Goal: Information Seeking & Learning: Find specific fact

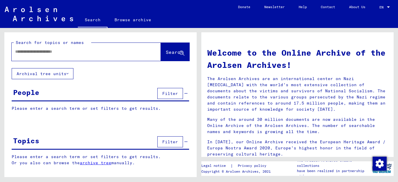
drag, startPoint x: 0, startPoint y: 0, endPoint x: 105, endPoint y: 57, distance: 119.5
click at [105, 57] on div at bounding box center [78, 51] width 132 height 13
click at [106, 51] on input "text" at bounding box center [79, 52] width 128 height 6
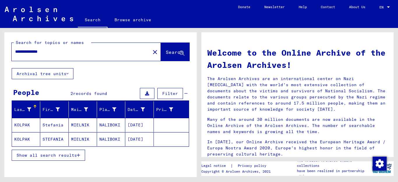
click at [80, 154] on icon "button" at bounding box center [78, 155] width 3 height 4
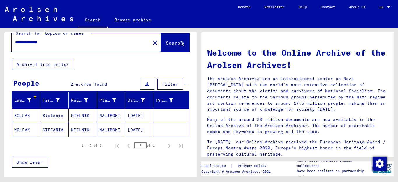
scroll to position [15, 0]
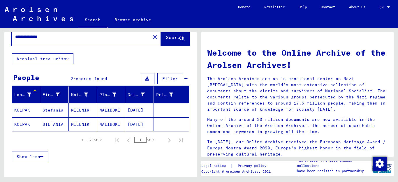
click at [105, 110] on mat-cell "NALIBOKI" at bounding box center [111, 110] width 28 height 14
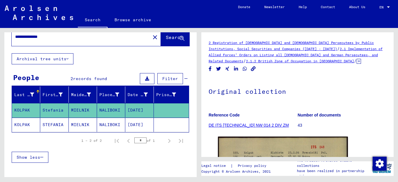
click at [125, 124] on mat-cell "[DATE]" at bounding box center [139, 125] width 28 height 14
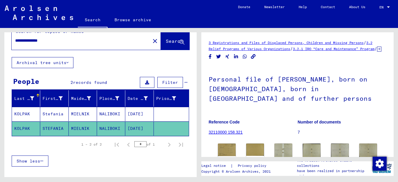
scroll to position [10, 0]
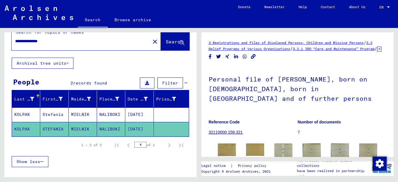
drag, startPoint x: 62, startPoint y: 38, endPoint x: 33, endPoint y: 42, distance: 29.4
click at [33, 42] on input "**********" at bounding box center [81, 41] width 132 height 6
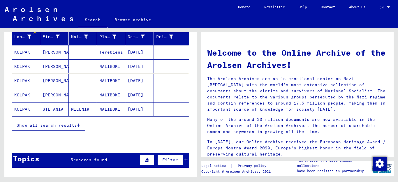
scroll to position [74, 0]
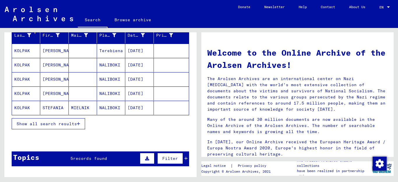
click at [78, 124] on icon "button" at bounding box center [78, 124] width 3 height 4
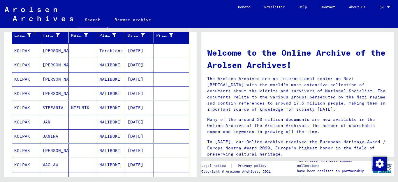
click at [26, 64] on mat-cell "KOLPAK" at bounding box center [26, 65] width 28 height 14
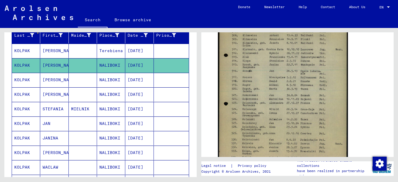
scroll to position [151, 0]
click at [18, 95] on mat-cell "KOLPAK" at bounding box center [26, 94] width 28 height 14
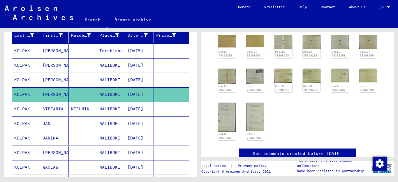
scroll to position [109, 0]
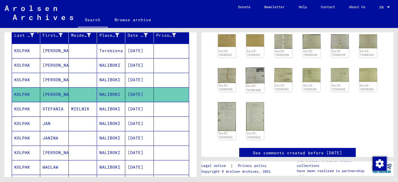
click at [254, 78] on img at bounding box center [255, 76] width 19 height 16
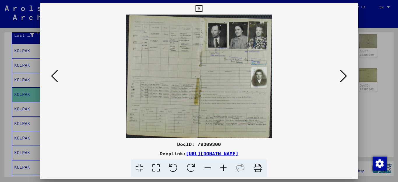
click at [224, 166] on icon at bounding box center [224, 168] width 16 height 18
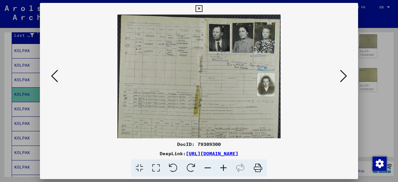
click at [224, 166] on icon at bounding box center [224, 168] width 16 height 18
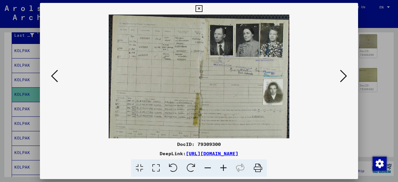
click at [224, 166] on icon at bounding box center [224, 168] width 16 height 18
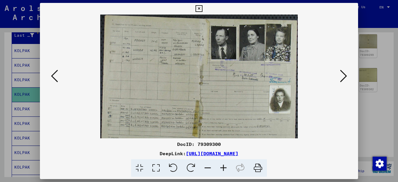
click at [224, 166] on icon at bounding box center [224, 168] width 16 height 18
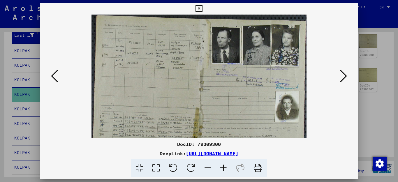
click at [224, 166] on icon at bounding box center [224, 168] width 16 height 18
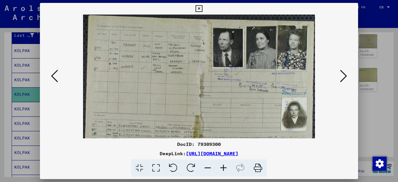
click at [224, 166] on icon at bounding box center [224, 168] width 16 height 18
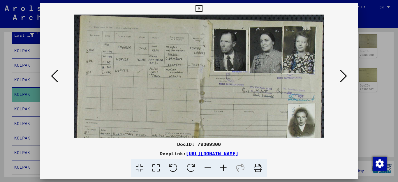
click at [224, 166] on icon at bounding box center [224, 168] width 16 height 18
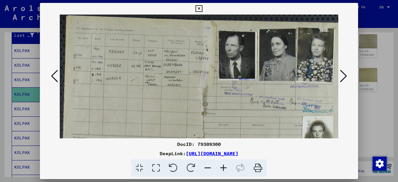
click at [224, 166] on icon at bounding box center [224, 168] width 16 height 18
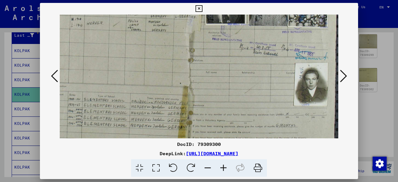
scroll to position [62, 22]
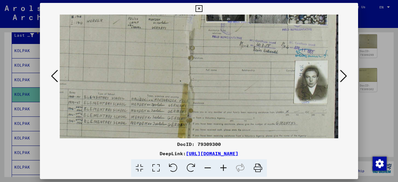
drag, startPoint x: 272, startPoint y: 110, endPoint x: 204, endPoint y: 48, distance: 91.2
click at [204, 48] on img at bounding box center [188, 80] width 301 height 255
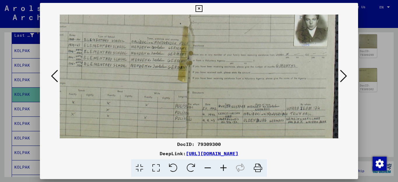
scroll to position [131, 22]
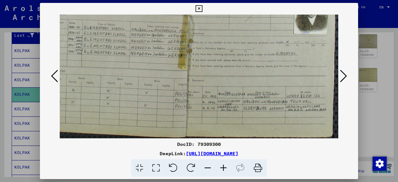
drag, startPoint x: 244, startPoint y: 109, endPoint x: 236, endPoint y: 36, distance: 73.6
click at [236, 36] on img at bounding box center [188, 10] width 301 height 255
click at [345, 78] on icon at bounding box center [343, 76] width 7 height 14
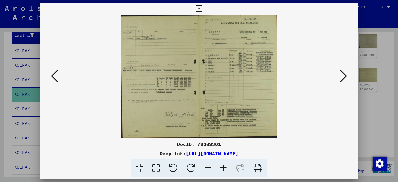
click at [223, 167] on icon at bounding box center [224, 168] width 16 height 18
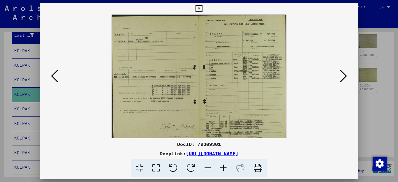
click at [223, 167] on icon at bounding box center [224, 168] width 16 height 18
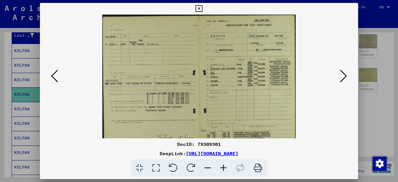
click at [223, 167] on icon at bounding box center [224, 168] width 16 height 18
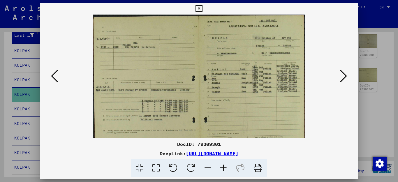
click at [223, 167] on icon at bounding box center [224, 168] width 16 height 18
click at [222, 167] on icon at bounding box center [224, 168] width 16 height 18
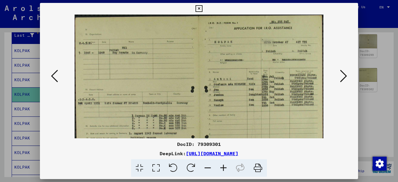
click at [222, 167] on icon at bounding box center [224, 168] width 16 height 18
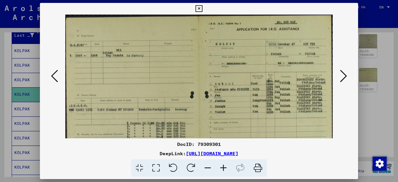
click at [222, 167] on icon at bounding box center [224, 168] width 16 height 18
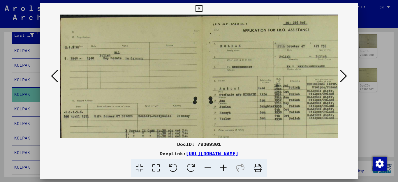
click at [221, 167] on icon at bounding box center [224, 168] width 16 height 18
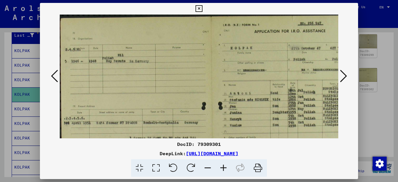
click at [221, 167] on icon at bounding box center [224, 168] width 16 height 18
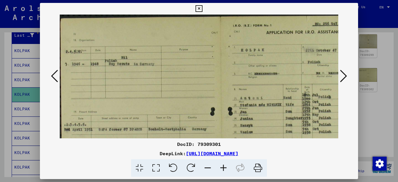
click at [221, 168] on icon at bounding box center [224, 168] width 16 height 18
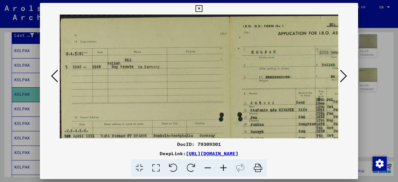
click at [221, 168] on icon at bounding box center [224, 168] width 16 height 18
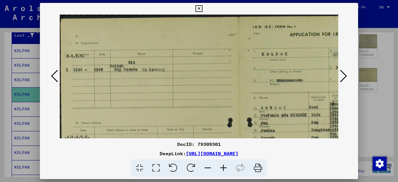
click at [221, 168] on icon at bounding box center [224, 168] width 16 height 18
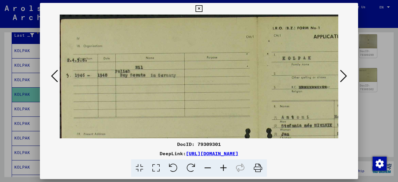
click at [221, 168] on icon at bounding box center [224, 168] width 16 height 18
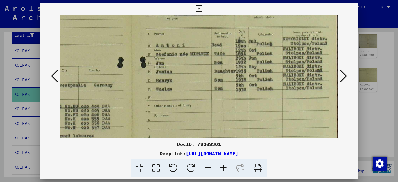
scroll to position [78, 136]
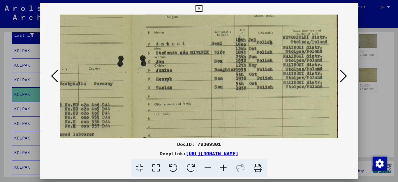
drag, startPoint x: 278, startPoint y: 133, endPoint x: 120, endPoint y: 55, distance: 175.7
click at [120, 55] on img at bounding box center [131, 100] width 415 height 328
click at [345, 78] on icon at bounding box center [343, 76] width 7 height 14
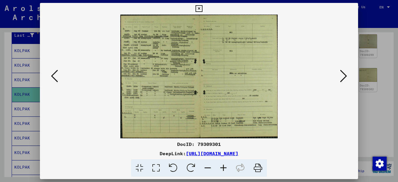
click at [346, 77] on icon at bounding box center [343, 76] width 7 height 14
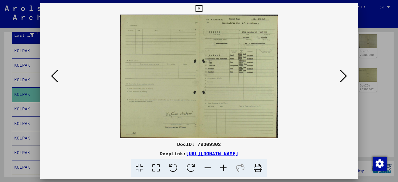
click at [346, 77] on icon at bounding box center [343, 76] width 7 height 14
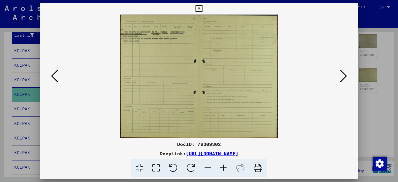
click at [346, 77] on icon at bounding box center [343, 76] width 7 height 14
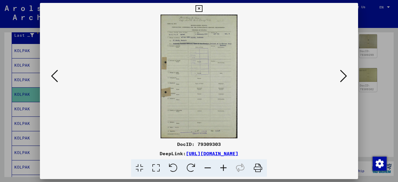
click at [346, 77] on icon at bounding box center [343, 76] width 7 height 14
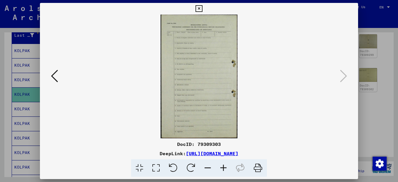
click at [346, 77] on icon at bounding box center [343, 76] width 7 height 14
click at [202, 7] on icon at bounding box center [199, 8] width 7 height 7
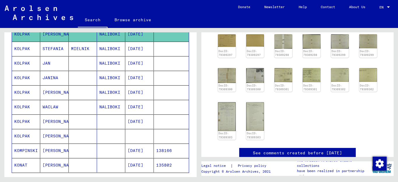
scroll to position [140, 0]
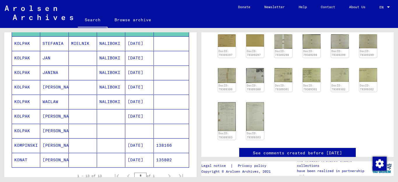
click at [19, 45] on mat-cell "KOLPAK" at bounding box center [26, 43] width 28 height 14
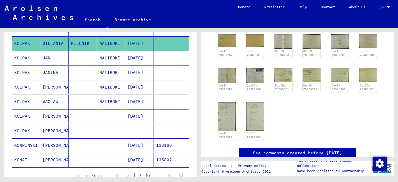
click at [20, 130] on mat-cell "KOLPAK" at bounding box center [26, 131] width 28 height 14
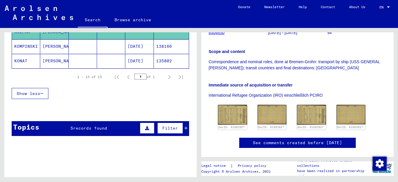
scroll to position [241, 0]
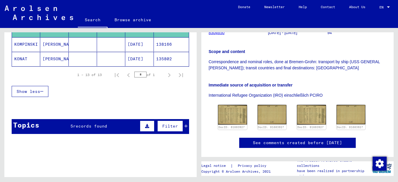
click at [102, 127] on span "records found" at bounding box center [90, 126] width 34 height 5
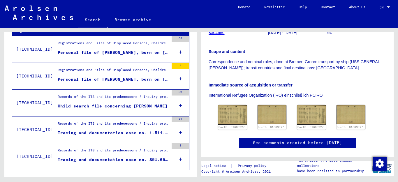
scroll to position [354, 0]
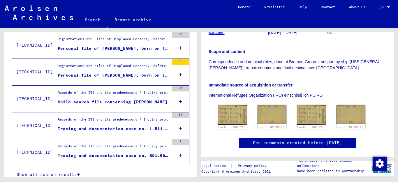
click at [105, 43] on div "Registrations and Files of Displaced Persons, Children and Missing Persons / Ev…" at bounding box center [113, 40] width 111 height 8
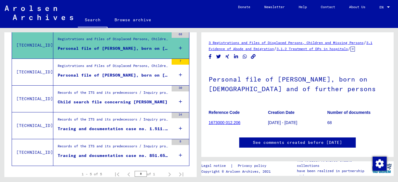
scroll to position [109, 0]
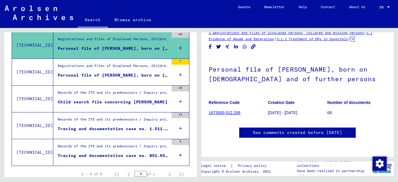
click at [126, 77] on div "Personal file of [PERSON_NAME], born on [DEMOGRAPHIC_DATA], born in [GEOGRAPHIC…" at bounding box center [113, 75] width 111 height 6
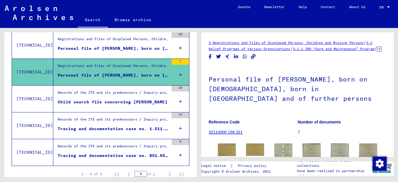
click at [396, 151] on div "3 Registrations and Files of Displaced Persons, Children and Missing Persons / …" at bounding box center [298, 102] width 199 height 149
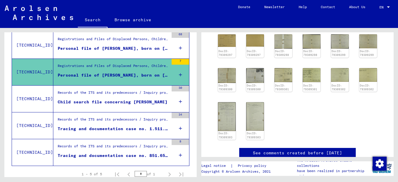
click at [128, 101] on div "Child search file concerning [PERSON_NAME]" at bounding box center [113, 102] width 110 height 6
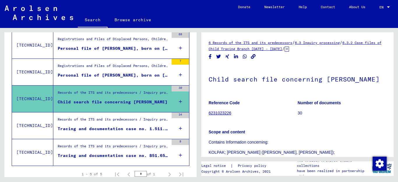
scroll to position [109, 0]
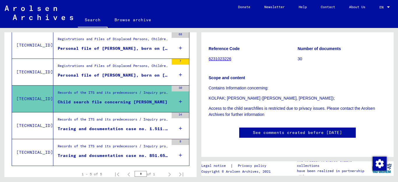
click at [121, 125] on div "Records of the ITS and its predecessors / Inquiry processing / ITS case files a…" at bounding box center [113, 121] width 111 height 8
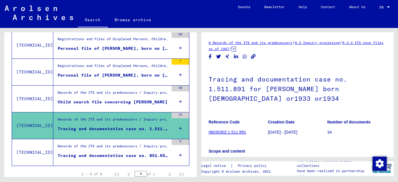
scroll to position [109, 0]
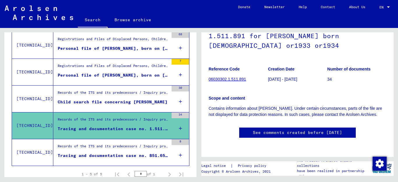
click at [124, 147] on div "Records of the ITS and its predecessors / Inquiry processing / ITS case files a…" at bounding box center [113, 148] width 111 height 8
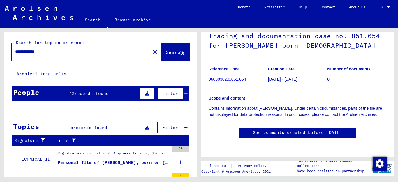
drag, startPoint x: 62, startPoint y: 52, endPoint x: 35, endPoint y: 55, distance: 26.9
click at [34, 55] on input "**********" at bounding box center [81, 52] width 132 height 6
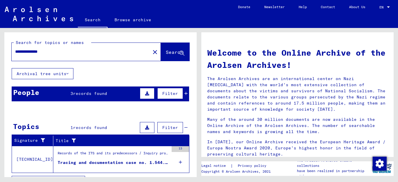
click at [116, 94] on div "People 3 records found Filter" at bounding box center [101, 94] width 178 height 15
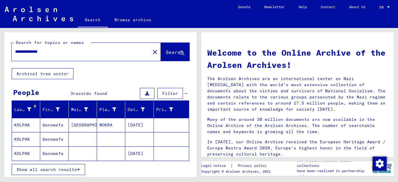
click at [79, 168] on icon "button" at bounding box center [78, 170] width 3 height 4
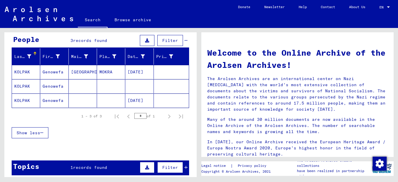
scroll to position [62, 0]
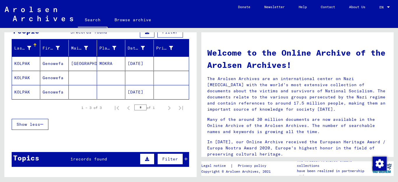
click at [24, 63] on mat-cell "KOLPAK" at bounding box center [26, 64] width 28 height 14
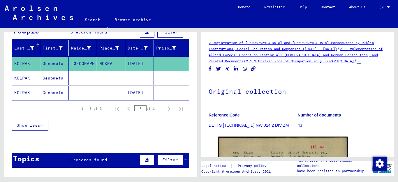
click at [29, 77] on mat-cell "KOLPAK" at bounding box center [26, 78] width 28 height 14
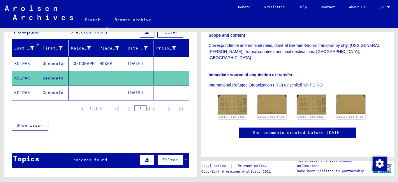
scroll to position [148, 0]
click at [140, 91] on mat-cell "[DATE]" at bounding box center [139, 93] width 28 height 14
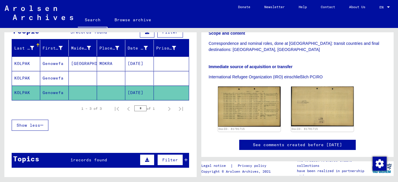
scroll to position [159, 0]
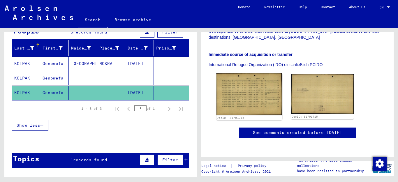
click at [244, 73] on img at bounding box center [250, 94] width 66 height 42
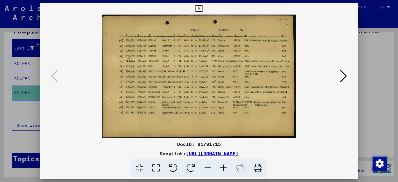
click at [225, 168] on icon at bounding box center [224, 168] width 16 height 18
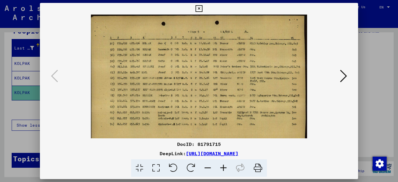
click at [226, 168] on icon at bounding box center [224, 168] width 16 height 18
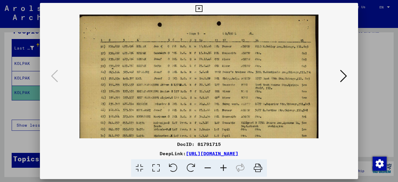
click at [226, 168] on icon at bounding box center [224, 168] width 16 height 18
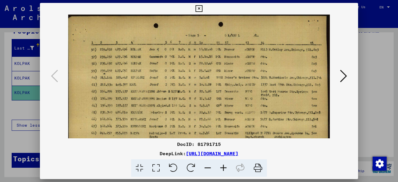
click at [226, 168] on icon at bounding box center [224, 168] width 16 height 18
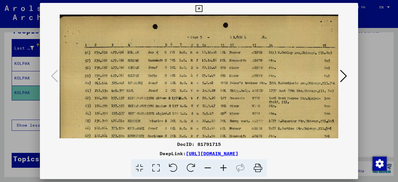
click at [226, 168] on icon at bounding box center [224, 168] width 16 height 18
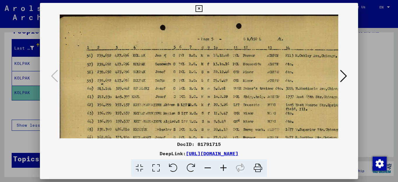
click at [227, 169] on icon at bounding box center [224, 168] width 16 height 18
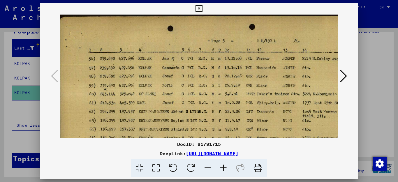
drag, startPoint x: 306, startPoint y: 152, endPoint x: 126, endPoint y: 157, distance: 179.9
click at [126, 157] on div "DeepLink: [URL][DOMAIN_NAME]" at bounding box center [199, 153] width 319 height 7
copy link "[URL][DOMAIN_NAME]"
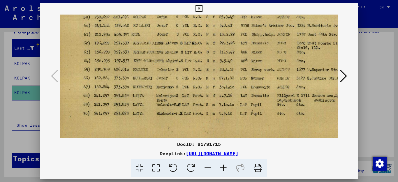
scroll to position [68, 6]
drag, startPoint x: 234, startPoint y: 102, endPoint x: 229, endPoint y: 34, distance: 68.1
click at [229, 34] on img at bounding box center [219, 52] width 330 height 211
click at [202, 10] on icon at bounding box center [199, 8] width 7 height 7
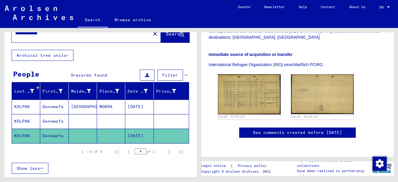
scroll to position [0, 0]
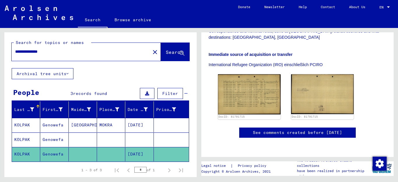
drag, startPoint x: 59, startPoint y: 51, endPoint x: 34, endPoint y: 53, distance: 25.2
click at [34, 53] on input "**********" at bounding box center [81, 52] width 132 height 6
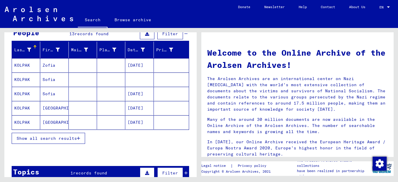
scroll to position [88, 0]
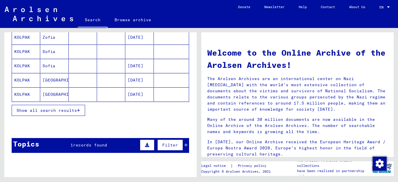
click at [80, 109] on button "Show all search results" at bounding box center [48, 110] width 73 height 11
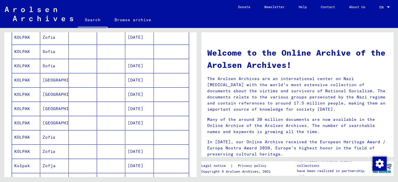
click at [24, 151] on mat-cell "KOLPAK" at bounding box center [26, 152] width 28 height 14
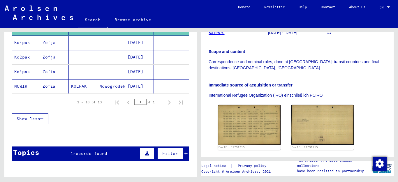
scroll to position [215, 0]
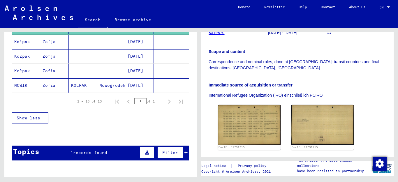
click at [102, 155] on span "records found" at bounding box center [90, 152] width 34 height 5
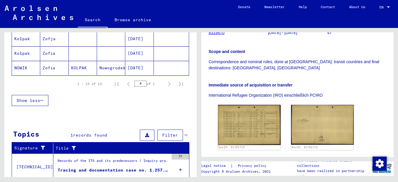
scroll to position [253, 0]
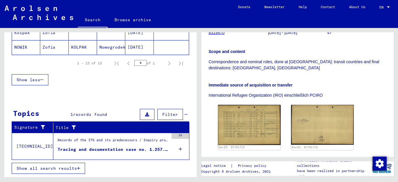
click at [117, 142] on div "Records of the ITS and its predecessors / Inquiry processing / ITS case files a…" at bounding box center [113, 142] width 111 height 8
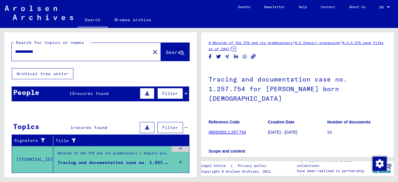
click at [114, 94] on div "People 13 records found Filter" at bounding box center [101, 94] width 178 height 15
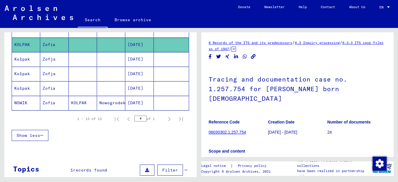
scroll to position [200, 0]
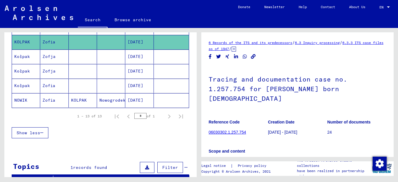
click at [45, 101] on mat-cell "Zofia" at bounding box center [54, 100] width 28 height 14
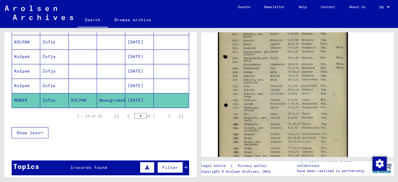
scroll to position [96, 0]
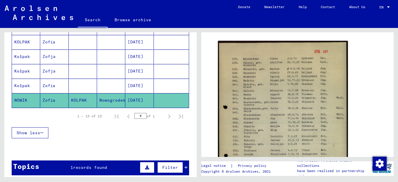
click at [396, 83] on div "2 Registration of [DEMOGRAPHIC_DATA] and [DEMOGRAPHIC_DATA] Persecutees by Publ…" at bounding box center [298, 102] width 199 height 149
click at [159, 143] on div "Last Name First Name Maiden Name Place of Birth Date of Birth Prisoner # [PERSO…" at bounding box center [100, 24] width 192 height 244
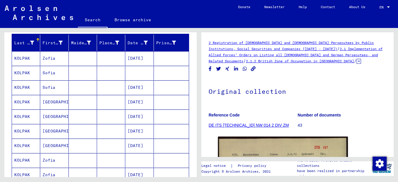
scroll to position [62, 0]
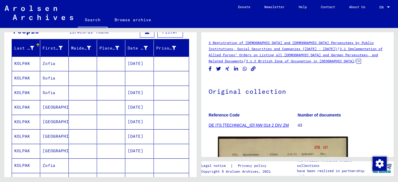
click at [26, 65] on mat-cell "KOLPAK" at bounding box center [26, 64] width 28 height 14
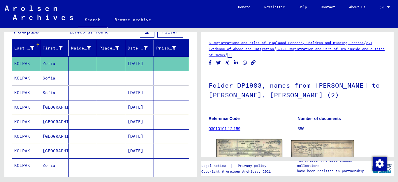
click at [255, 153] on img at bounding box center [250, 159] width 66 height 41
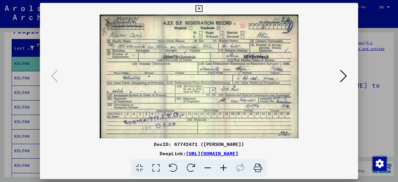
click at [224, 169] on icon at bounding box center [224, 168] width 16 height 18
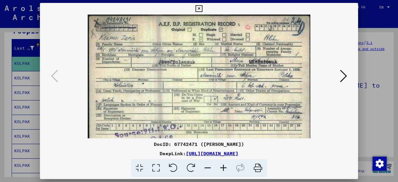
click at [224, 169] on icon at bounding box center [224, 168] width 16 height 18
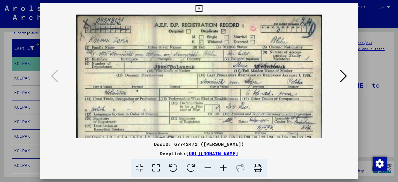
click at [224, 169] on icon at bounding box center [224, 168] width 16 height 18
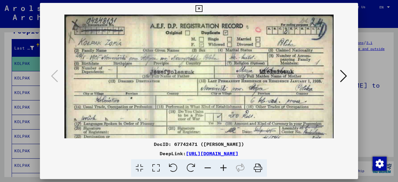
click at [224, 169] on icon at bounding box center [224, 168] width 16 height 18
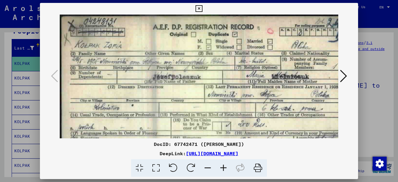
click at [224, 169] on icon at bounding box center [224, 168] width 16 height 18
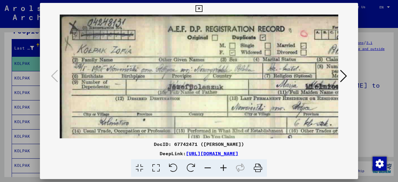
click at [224, 169] on icon at bounding box center [224, 168] width 16 height 18
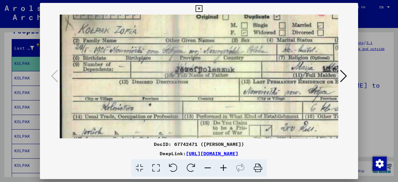
scroll to position [23, 0]
drag, startPoint x: 282, startPoint y: 104, endPoint x: 309, endPoint y: 83, distance: 34.2
click at [309, 83] on img at bounding box center [241, 105] width 363 height 226
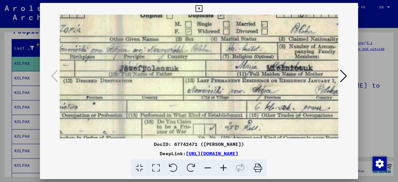
scroll to position [25, 55]
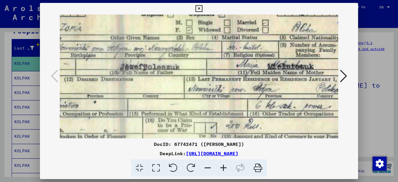
drag, startPoint x: 286, startPoint y: 90, endPoint x: 231, endPoint y: 88, distance: 55.1
click at [231, 88] on img at bounding box center [186, 103] width 363 height 226
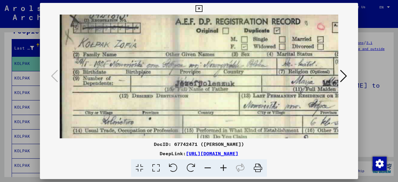
scroll to position [8, 0]
drag, startPoint x: 225, startPoint y: 86, endPoint x: 317, endPoint y: 103, distance: 93.9
click at [317, 103] on img at bounding box center [241, 119] width 363 height 226
click at [202, 10] on icon at bounding box center [199, 8] width 7 height 7
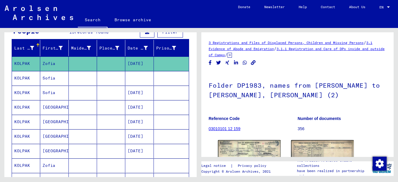
click at [23, 74] on mat-cell "KOLPAK" at bounding box center [26, 78] width 28 height 14
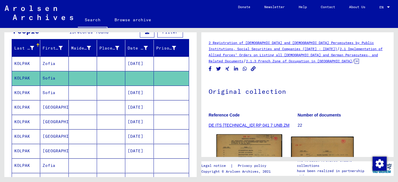
click at [252, 145] on img at bounding box center [250, 180] width 66 height 92
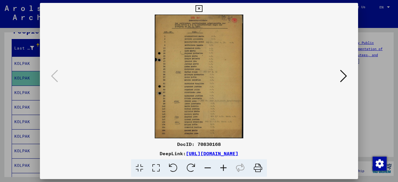
click at [223, 168] on icon at bounding box center [224, 168] width 16 height 18
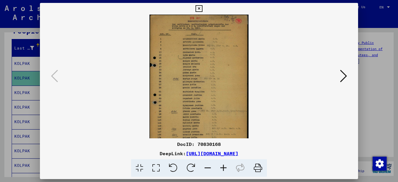
click at [223, 168] on icon at bounding box center [224, 168] width 16 height 18
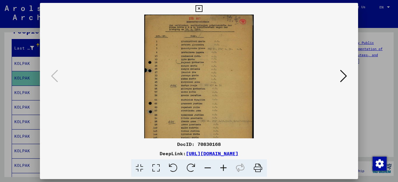
click at [223, 168] on icon at bounding box center [224, 168] width 16 height 18
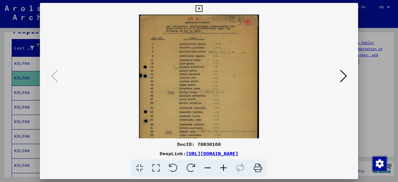
click at [223, 168] on icon at bounding box center [224, 168] width 16 height 18
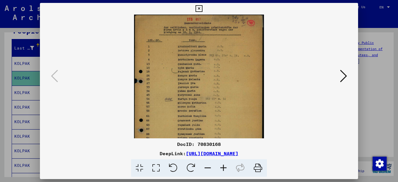
click at [222, 168] on icon at bounding box center [224, 168] width 16 height 18
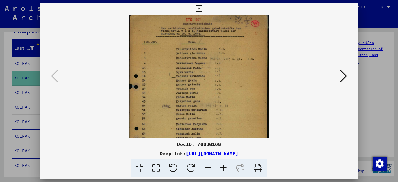
click at [222, 168] on icon at bounding box center [224, 168] width 16 height 18
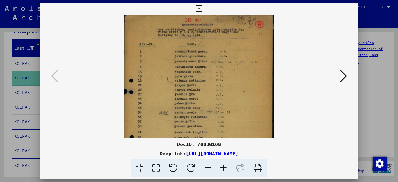
click at [222, 168] on icon at bounding box center [224, 168] width 16 height 18
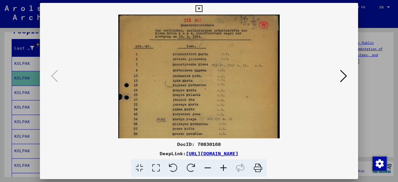
click at [222, 168] on icon at bounding box center [224, 168] width 16 height 18
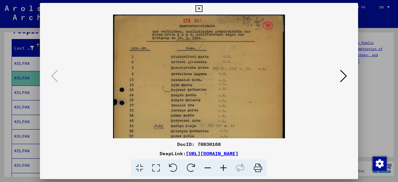
click at [222, 168] on icon at bounding box center [224, 168] width 16 height 18
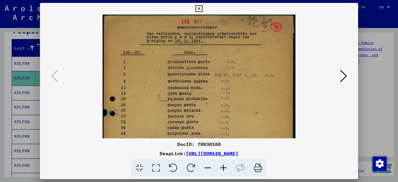
click at [222, 168] on icon at bounding box center [224, 168] width 16 height 18
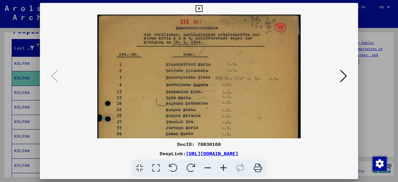
click at [222, 168] on icon at bounding box center [224, 168] width 16 height 18
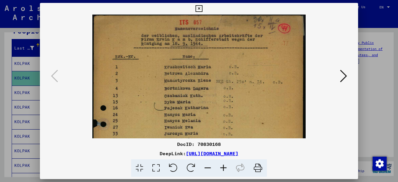
click at [222, 168] on icon at bounding box center [224, 168] width 16 height 18
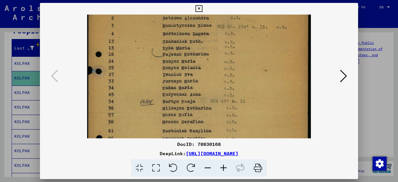
drag, startPoint x: 225, startPoint y: 105, endPoint x: 226, endPoint y: 47, distance: 58.3
click at [226, 47] on img at bounding box center [199, 112] width 224 height 313
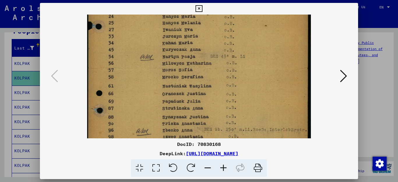
scroll to position [103, 0]
drag, startPoint x: 243, startPoint y: 110, endPoint x: 245, endPoint y: 65, distance: 45.2
click at [245, 65] on img at bounding box center [199, 67] width 224 height 313
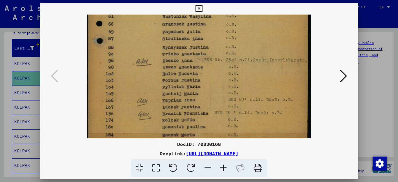
drag, startPoint x: 244, startPoint y: 107, endPoint x: 277, endPoint y: 28, distance: 85.7
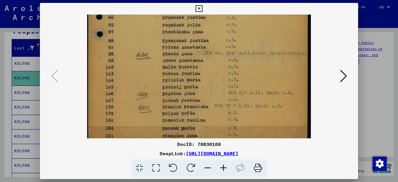
click at [202, 10] on icon at bounding box center [199, 8] width 7 height 7
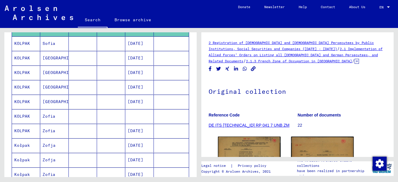
scroll to position [113, 0]
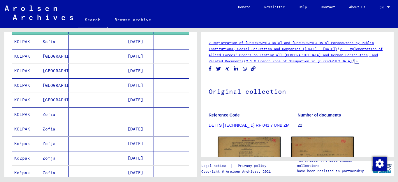
click at [19, 41] on mat-cell "KOLPAK" at bounding box center [26, 42] width 28 height 14
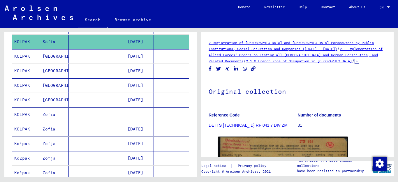
click at [22, 56] on mat-cell "KOLPAK" at bounding box center [26, 56] width 28 height 14
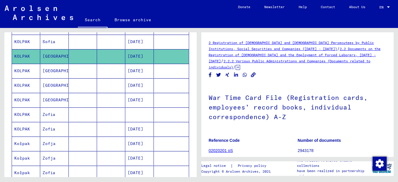
scroll to position [109, 0]
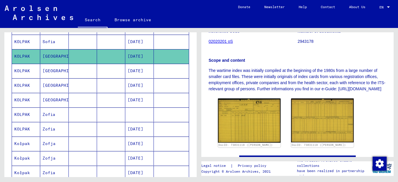
click at [21, 70] on mat-cell "KOLPAK" at bounding box center [26, 71] width 28 height 14
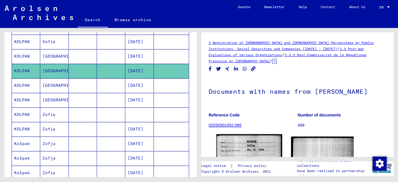
click at [255, 150] on img at bounding box center [250, 177] width 66 height 87
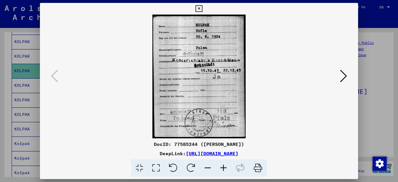
click at [202, 8] on icon at bounding box center [199, 8] width 7 height 7
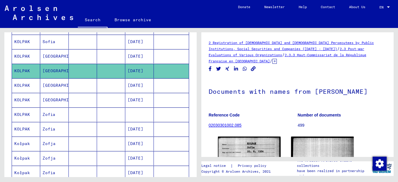
click at [23, 85] on mat-cell "KOLPAK" at bounding box center [26, 85] width 28 height 14
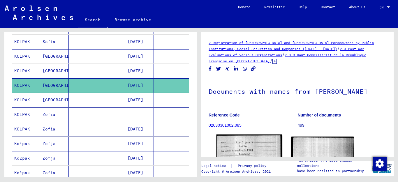
click at [245, 151] on img at bounding box center [250, 177] width 66 height 85
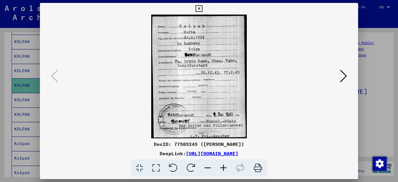
click at [202, 8] on icon at bounding box center [199, 8] width 7 height 7
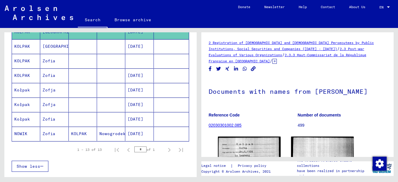
scroll to position [167, 0]
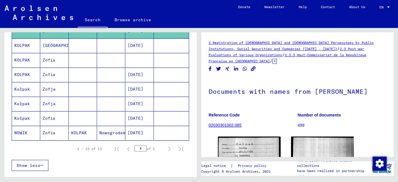
click at [24, 46] on mat-cell "KOLPAK" at bounding box center [26, 45] width 28 height 14
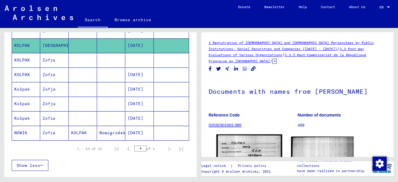
click at [245, 150] on img at bounding box center [250, 177] width 66 height 85
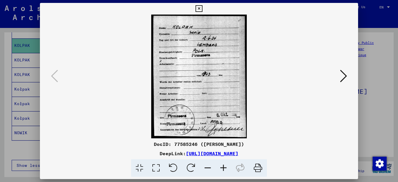
click at [343, 74] on icon at bounding box center [343, 76] width 7 height 14
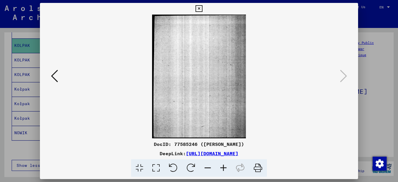
click at [202, 7] on icon at bounding box center [199, 8] width 7 height 7
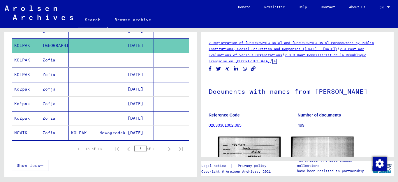
click at [25, 58] on mat-cell "KOLPAK" at bounding box center [26, 60] width 28 height 14
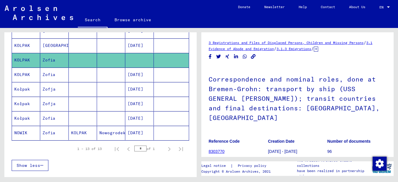
scroll to position [109, 0]
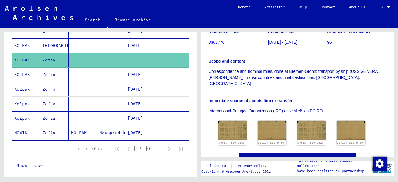
click at [19, 89] on mat-cell "Kołpak" at bounding box center [26, 89] width 28 height 14
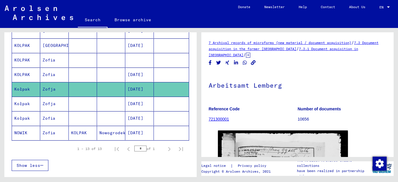
scroll to position [109, 0]
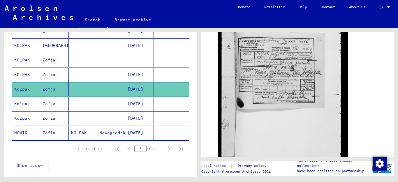
click at [29, 73] on mat-cell "KOLPAK" at bounding box center [26, 75] width 28 height 14
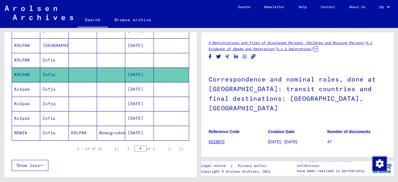
scroll to position [109, 0]
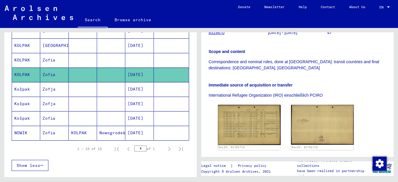
click at [22, 104] on mat-cell "Kołpak" at bounding box center [26, 104] width 28 height 14
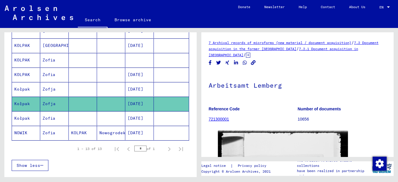
scroll to position [109, 0]
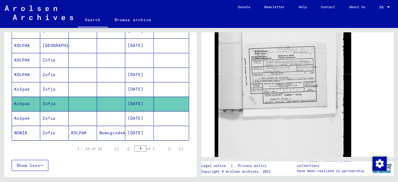
click at [303, 96] on img at bounding box center [283, 107] width 136 height 181
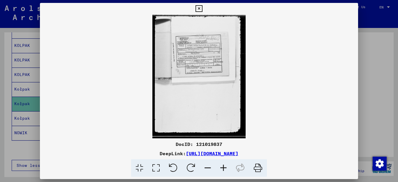
click at [303, 96] on img at bounding box center [199, 77] width 319 height 124
click at [223, 168] on icon at bounding box center [224, 168] width 16 height 18
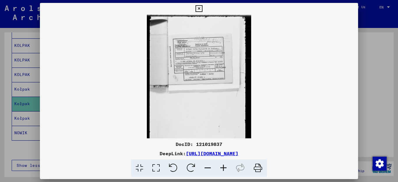
click at [223, 168] on icon at bounding box center [224, 168] width 16 height 18
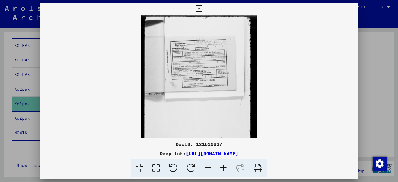
click at [222, 168] on icon at bounding box center [224, 168] width 16 height 18
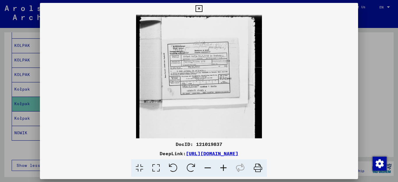
click at [222, 168] on icon at bounding box center [224, 168] width 16 height 18
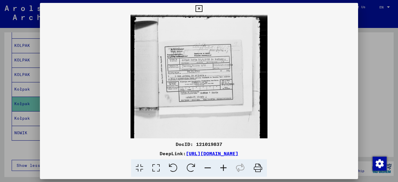
click at [222, 168] on icon at bounding box center [224, 168] width 16 height 18
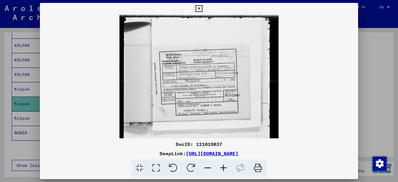
click at [221, 168] on icon at bounding box center [224, 168] width 16 height 18
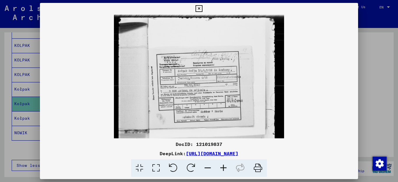
click at [221, 168] on icon at bounding box center [224, 168] width 16 height 18
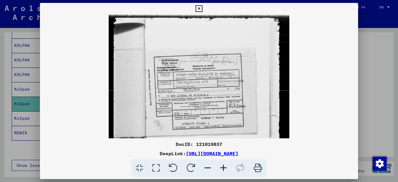
click at [221, 168] on icon at bounding box center [224, 168] width 16 height 18
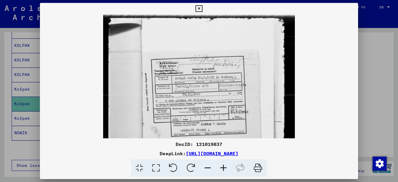
click at [221, 168] on icon at bounding box center [224, 168] width 16 height 18
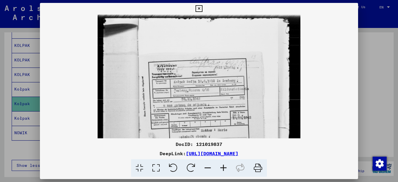
click at [221, 168] on icon at bounding box center [224, 168] width 16 height 18
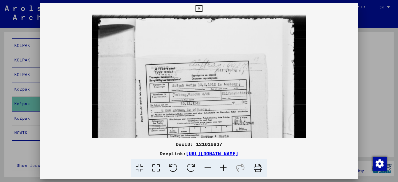
click at [221, 168] on icon at bounding box center [224, 168] width 16 height 18
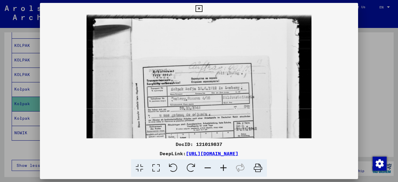
click at [221, 168] on icon at bounding box center [224, 168] width 16 height 18
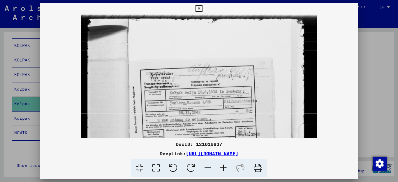
click at [221, 168] on icon at bounding box center [224, 168] width 16 height 18
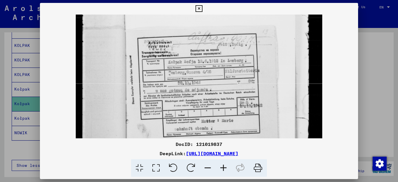
scroll to position [41, 0]
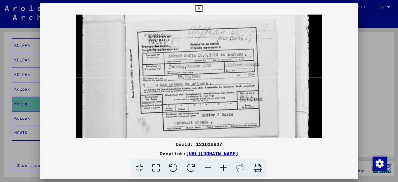
drag, startPoint x: 231, startPoint y: 129, endPoint x: 229, endPoint y: 89, distance: 40.6
click at [229, 89] on img at bounding box center [199, 138] width 247 height 328
click at [202, 10] on icon at bounding box center [199, 8] width 7 height 7
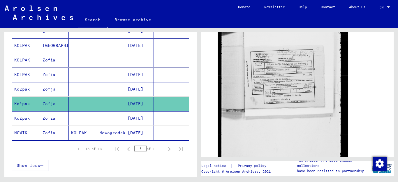
click at [16, 118] on mat-cell "Kołpak" at bounding box center [26, 118] width 28 height 14
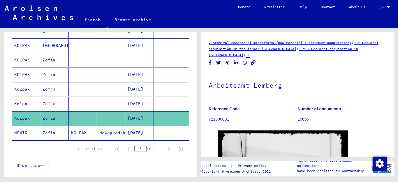
scroll to position [109, 0]
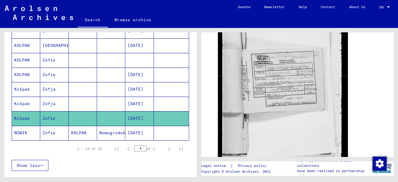
click at [21, 132] on mat-cell "NOWIK" at bounding box center [26, 133] width 28 height 14
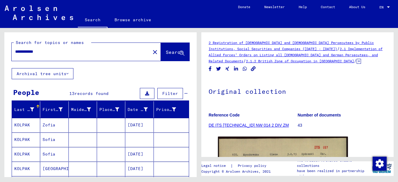
drag, startPoint x: 55, startPoint y: 55, endPoint x: 40, endPoint y: 53, distance: 15.0
click at [40, 53] on div "**********" at bounding box center [79, 51] width 135 height 13
drag, startPoint x: 49, startPoint y: 52, endPoint x: 34, endPoint y: 52, distance: 14.9
click at [34, 52] on input "**********" at bounding box center [81, 52] width 132 height 6
type input "**********"
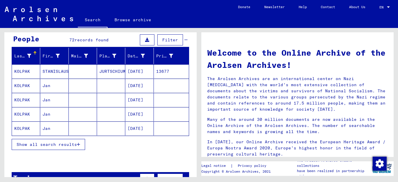
scroll to position [74, 0]
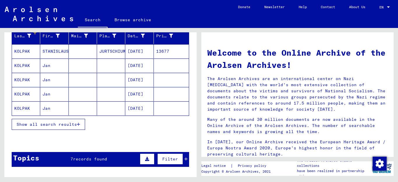
click at [77, 124] on icon "button" at bounding box center [78, 124] width 3 height 4
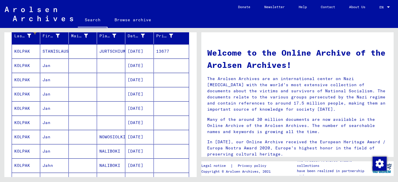
click at [23, 50] on mat-cell "KOLPAK" at bounding box center [26, 51] width 28 height 14
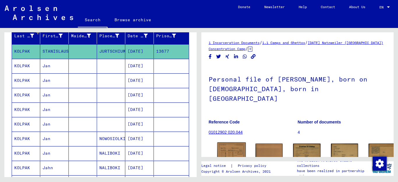
click at [232, 143] on img at bounding box center [231, 153] width 29 height 20
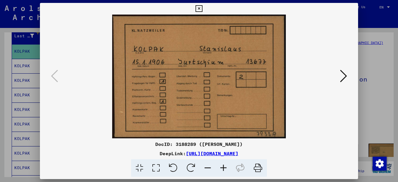
click at [202, 9] on icon at bounding box center [199, 8] width 7 height 7
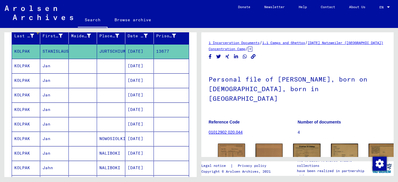
click at [25, 66] on mat-cell "KOLPAK" at bounding box center [26, 66] width 28 height 14
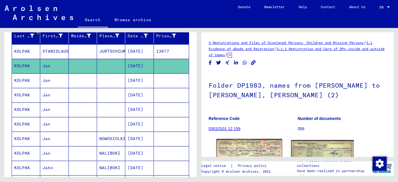
click at [250, 148] on img at bounding box center [250, 159] width 66 height 41
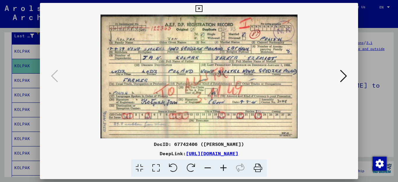
click at [226, 170] on icon at bounding box center [224, 168] width 16 height 18
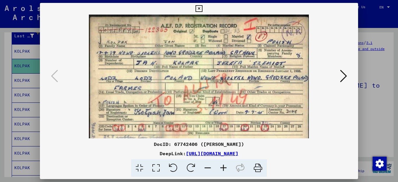
click at [226, 170] on icon at bounding box center [224, 168] width 16 height 18
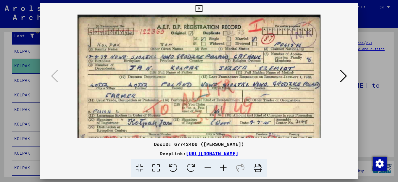
click at [226, 170] on icon at bounding box center [224, 168] width 16 height 18
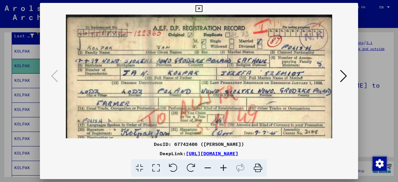
click at [226, 170] on icon at bounding box center [224, 168] width 16 height 18
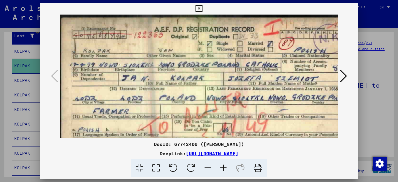
click at [226, 170] on icon at bounding box center [224, 168] width 16 height 18
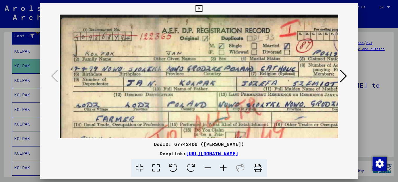
click at [226, 170] on icon at bounding box center [224, 168] width 16 height 18
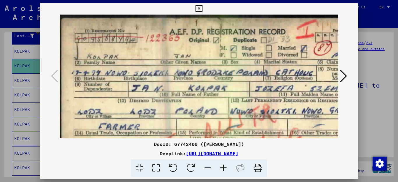
click at [226, 170] on icon at bounding box center [224, 168] width 16 height 18
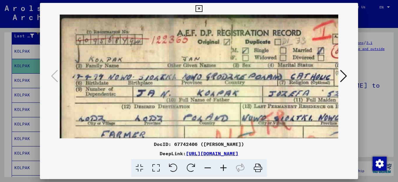
click at [226, 170] on icon at bounding box center [224, 168] width 16 height 18
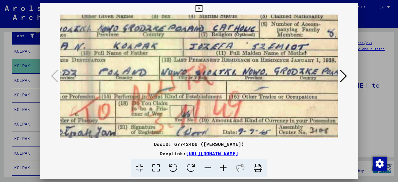
scroll to position [52, 92]
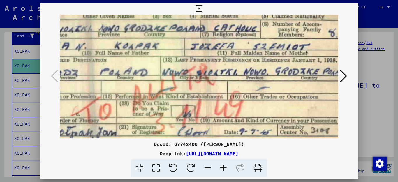
drag, startPoint x: 248, startPoint y: 109, endPoint x: 156, endPoint y: 57, distance: 105.5
click at [156, 57] on img at bounding box center [159, 82] width 382 height 240
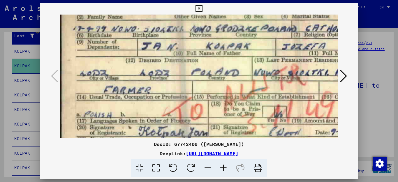
scroll to position [51, 0]
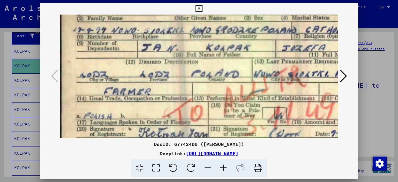
drag, startPoint x: 138, startPoint y: 71, endPoint x: 288, endPoint y: 72, distance: 150.1
click at [288, 72] on img at bounding box center [251, 84] width 382 height 240
click at [202, 9] on icon at bounding box center [199, 8] width 7 height 7
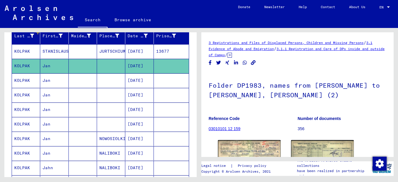
click at [25, 76] on mat-cell "KOLPAK" at bounding box center [26, 80] width 28 height 14
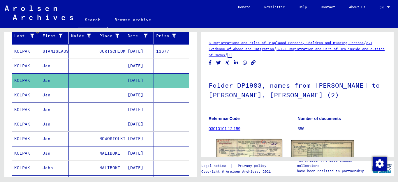
click at [242, 147] on img at bounding box center [250, 159] width 66 height 41
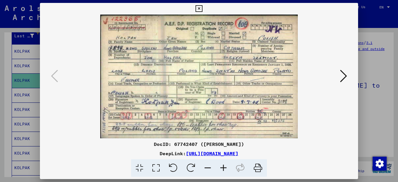
click at [223, 168] on icon at bounding box center [224, 168] width 16 height 18
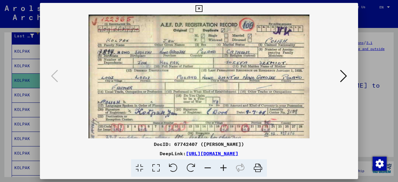
click at [223, 168] on icon at bounding box center [224, 168] width 16 height 18
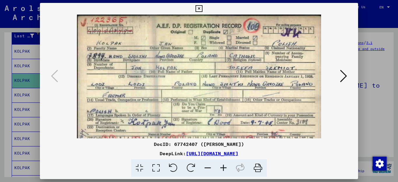
click at [223, 168] on icon at bounding box center [224, 168] width 16 height 18
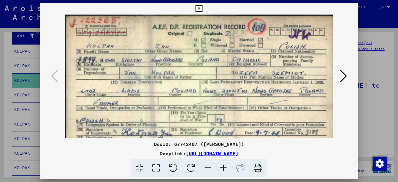
click at [223, 168] on icon at bounding box center [224, 168] width 16 height 18
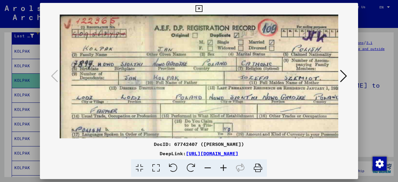
click at [223, 168] on icon at bounding box center [224, 168] width 16 height 18
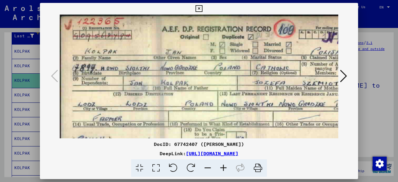
click at [223, 168] on icon at bounding box center [224, 168] width 16 height 18
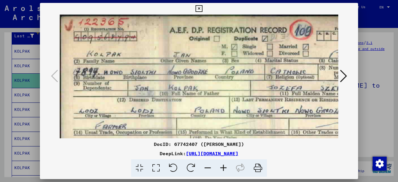
click at [223, 168] on icon at bounding box center [224, 168] width 16 height 18
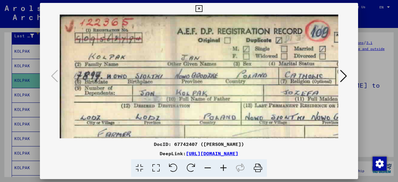
click at [223, 168] on icon at bounding box center [224, 168] width 16 height 18
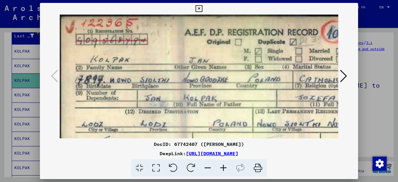
click at [223, 168] on icon at bounding box center [224, 168] width 16 height 18
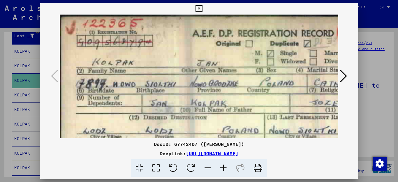
click at [223, 168] on icon at bounding box center [224, 168] width 16 height 18
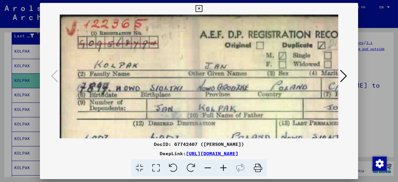
click at [202, 8] on icon at bounding box center [199, 8] width 7 height 7
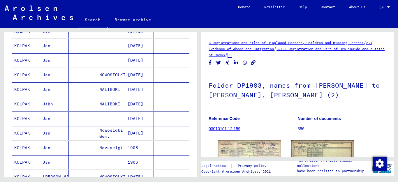
scroll to position [146, 0]
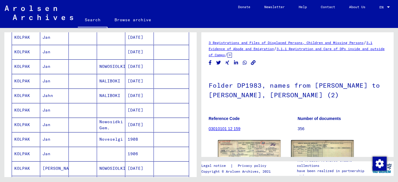
click at [25, 38] on mat-cell "KOLPAK" at bounding box center [26, 37] width 28 height 14
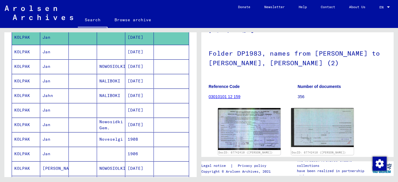
scroll to position [47, 0]
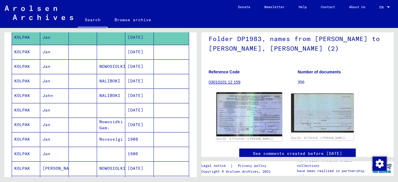
click at [261, 115] on img at bounding box center [250, 114] width 66 height 44
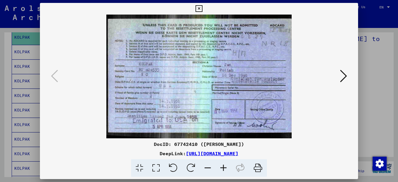
click at [202, 9] on icon at bounding box center [199, 8] width 7 height 7
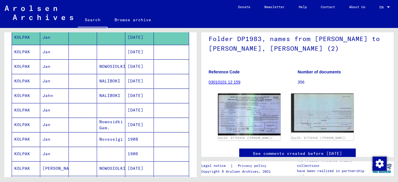
click at [24, 52] on mat-cell "KOLPAK" at bounding box center [26, 52] width 28 height 14
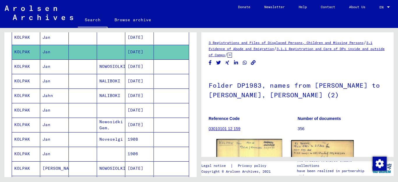
click at [260, 149] on img at bounding box center [250, 160] width 66 height 42
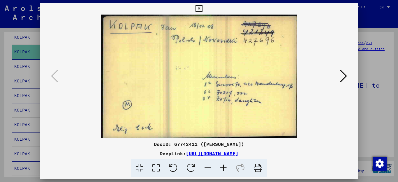
click at [347, 77] on icon at bounding box center [343, 76] width 7 height 14
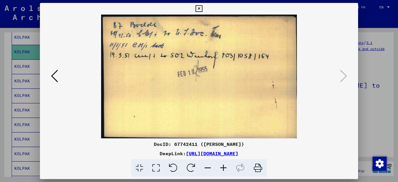
drag, startPoint x: 354, startPoint y: 7, endPoint x: 350, endPoint y: 9, distance: 4.2
click at [202, 7] on icon at bounding box center [199, 8] width 7 height 7
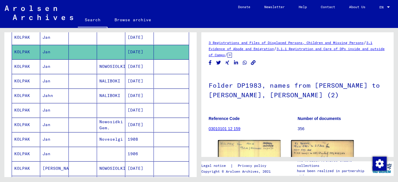
click at [20, 66] on mat-cell "KOLPAK" at bounding box center [26, 66] width 28 height 14
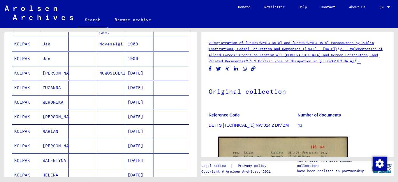
scroll to position [246, 0]
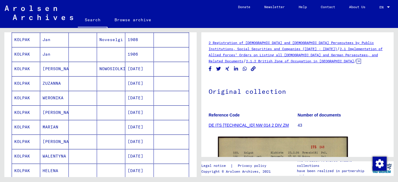
click at [20, 38] on mat-cell "KOLPAK" at bounding box center [26, 40] width 28 height 14
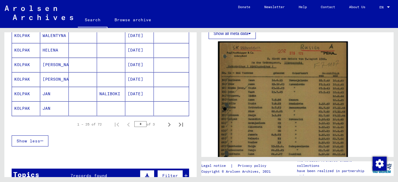
scroll to position [368, 0]
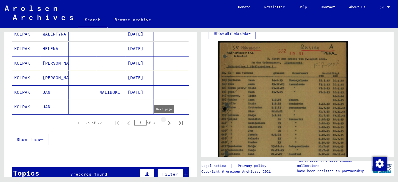
click at [165, 120] on icon "Next page" at bounding box center [169, 123] width 8 height 8
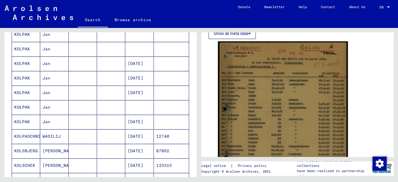
scroll to position [94, 0]
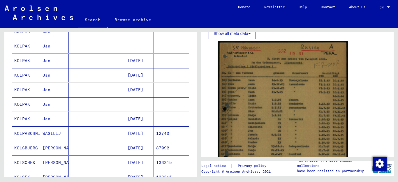
click at [21, 89] on mat-cell "KOLPAK" at bounding box center [26, 90] width 28 height 14
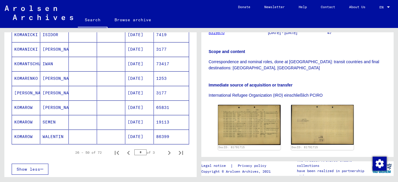
scroll to position [344, 0]
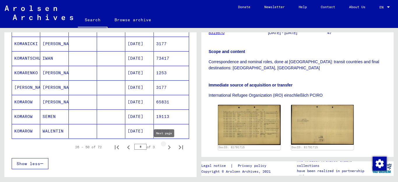
click at [165, 148] on icon "Next page" at bounding box center [169, 147] width 8 height 8
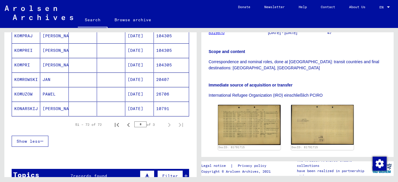
scroll to position [325, 0]
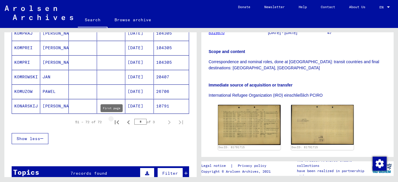
click at [115, 122] on icon "First page" at bounding box center [117, 122] width 4 height 4
type input "*"
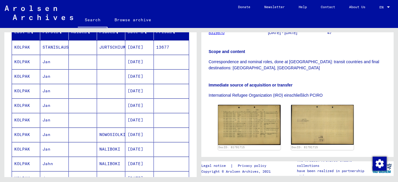
scroll to position [83, 0]
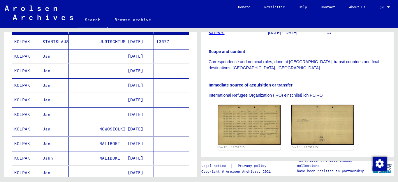
click at [20, 82] on mat-cell "KOLPAK" at bounding box center [26, 85] width 28 height 14
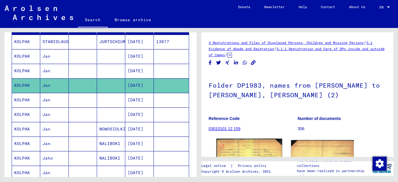
click at [240, 149] on img at bounding box center [250, 166] width 66 height 54
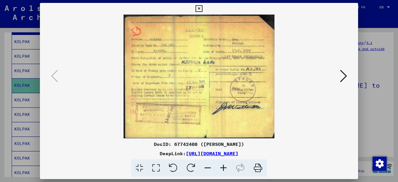
click at [204, 9] on button at bounding box center [199, 9] width 10 height 12
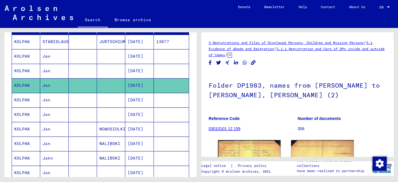
click at [19, 72] on mat-cell "KOLPAK" at bounding box center [26, 71] width 28 height 14
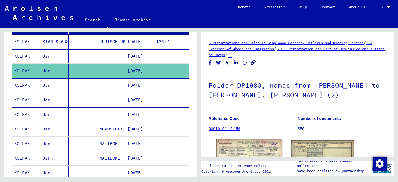
click at [247, 147] on img at bounding box center [250, 159] width 66 height 41
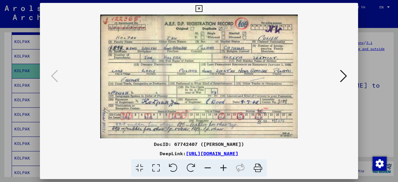
click at [202, 8] on icon at bounding box center [199, 8] width 7 height 7
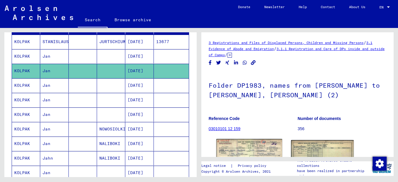
click at [242, 147] on img at bounding box center [250, 159] width 66 height 41
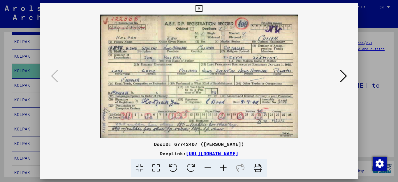
click at [202, 8] on icon at bounding box center [199, 8] width 7 height 7
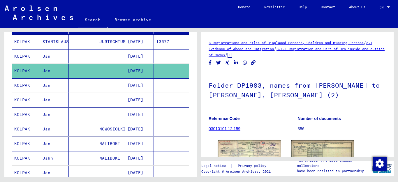
click at [92, 56] on mat-cell at bounding box center [83, 56] width 28 height 14
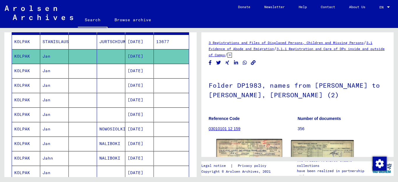
click at [270, 150] on img at bounding box center [250, 159] width 66 height 41
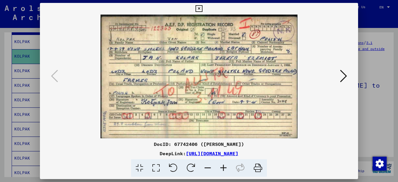
click at [202, 8] on icon at bounding box center [199, 8] width 7 height 7
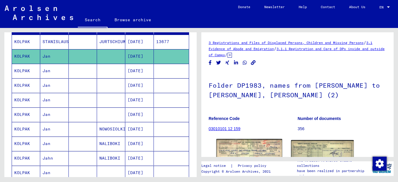
click at [252, 150] on img at bounding box center [250, 159] width 66 height 41
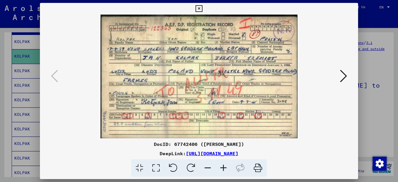
drag, startPoint x: 303, startPoint y: 153, endPoint x: 126, endPoint y: 155, distance: 177.5
click at [126, 155] on div "DeepLink: [URL][DOMAIN_NAME]" at bounding box center [199, 153] width 319 height 7
copy link "[URL][DOMAIN_NAME]"
click at [202, 8] on icon at bounding box center [199, 8] width 7 height 7
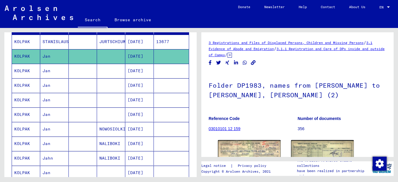
click at [20, 72] on mat-cell "KOLPAK" at bounding box center [26, 71] width 28 height 14
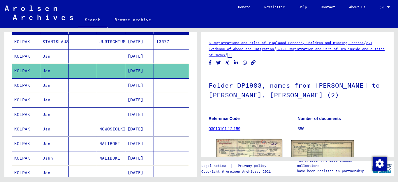
click at [252, 144] on img at bounding box center [250, 159] width 66 height 41
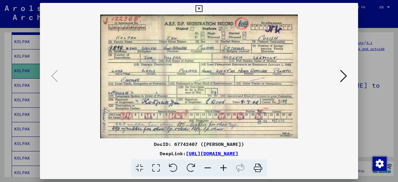
drag, startPoint x: 201, startPoint y: 145, endPoint x: 180, endPoint y: 145, distance: 21.0
click at [180, 145] on div "DocID: 67742407 ([PERSON_NAME])" at bounding box center [199, 144] width 319 height 7
copy div "67742407"
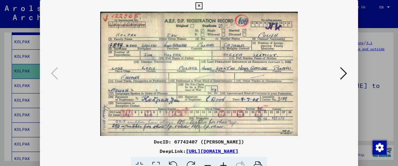
drag, startPoint x: 304, startPoint y: 150, endPoint x: 126, endPoint y: 152, distance: 178.1
click at [125, 152] on div "DeepLink: [URL][DOMAIN_NAME]" at bounding box center [199, 150] width 319 height 7
copy link "[URL][DOMAIN_NAME]"
click at [202, 6] on icon at bounding box center [199, 5] width 7 height 7
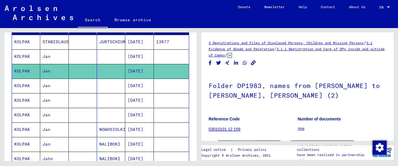
click at [24, 101] on mat-cell "KOLPAK" at bounding box center [26, 100] width 28 height 14
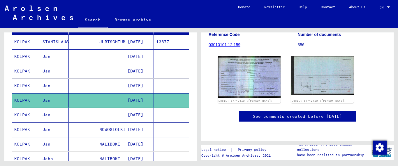
scroll to position [92, 0]
click at [23, 113] on mat-cell "KOLPAK" at bounding box center [26, 115] width 28 height 14
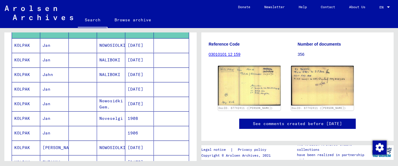
scroll to position [171, 0]
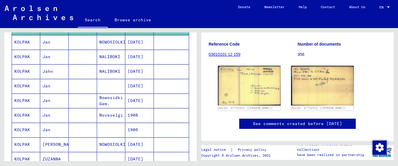
click at [23, 41] on mat-cell "KOLPAK" at bounding box center [26, 42] width 28 height 14
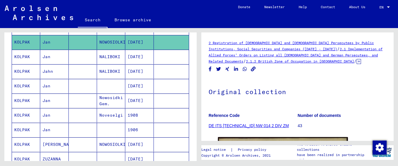
scroll to position [106, 0]
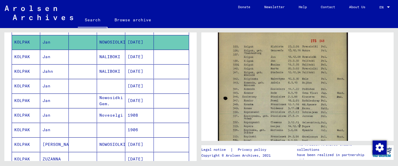
click at [20, 102] on mat-cell "KOLPAK" at bounding box center [26, 100] width 28 height 14
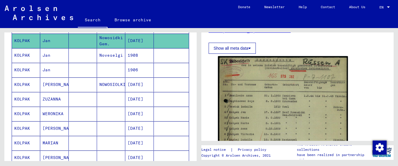
scroll to position [242, 0]
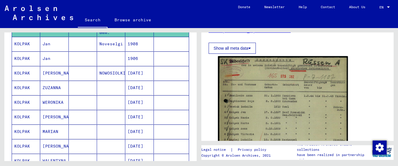
click at [18, 72] on mat-cell "KOLPAK" at bounding box center [26, 73] width 28 height 14
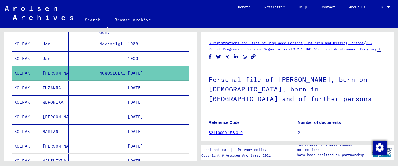
scroll to position [95, 0]
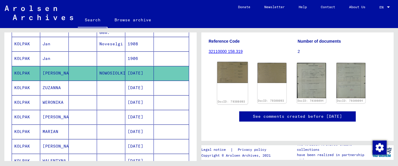
click at [232, 65] on img at bounding box center [232, 72] width 30 height 21
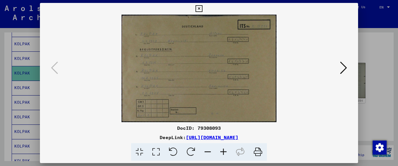
click at [223, 149] on icon at bounding box center [224, 152] width 16 height 18
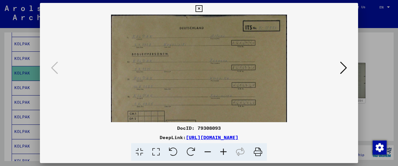
click at [223, 149] on icon at bounding box center [224, 152] width 16 height 18
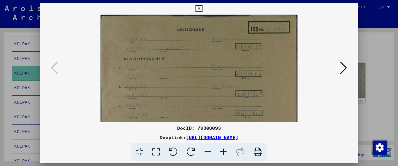
click at [223, 149] on icon at bounding box center [224, 152] width 16 height 18
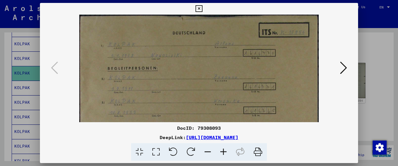
click at [223, 149] on icon at bounding box center [224, 152] width 16 height 18
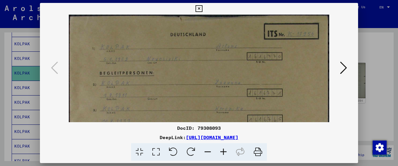
click at [223, 149] on icon at bounding box center [224, 152] width 16 height 18
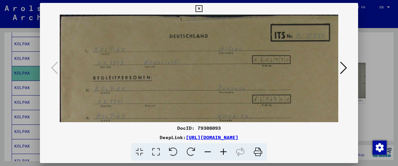
click at [223, 149] on icon at bounding box center [224, 152] width 16 height 18
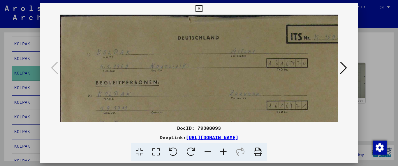
click at [223, 149] on icon at bounding box center [224, 152] width 16 height 18
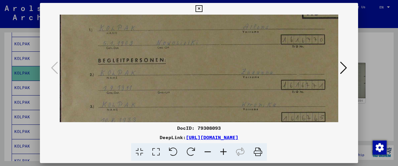
scroll to position [25, 0]
drag, startPoint x: 231, startPoint y: 89, endPoint x: 260, endPoint y: 64, distance: 38.6
click at [260, 64] on img at bounding box center [222, 101] width 324 height 224
click at [342, 69] on icon at bounding box center [343, 68] width 7 height 14
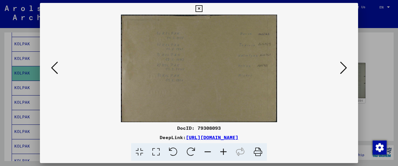
scroll to position [0, 0]
click at [224, 151] on icon at bounding box center [224, 152] width 16 height 18
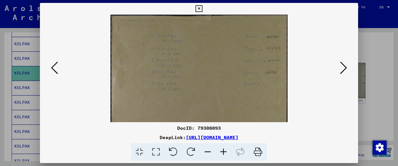
click at [224, 151] on icon at bounding box center [224, 152] width 16 height 18
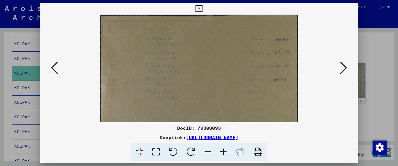
click at [224, 152] on icon at bounding box center [224, 152] width 16 height 18
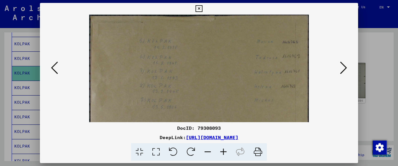
click at [223, 152] on icon at bounding box center [224, 152] width 16 height 18
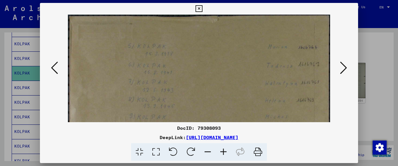
click at [223, 152] on icon at bounding box center [224, 152] width 16 height 18
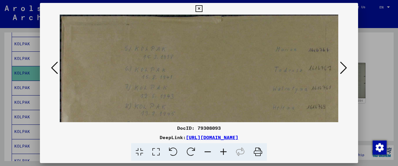
click at [223, 152] on icon at bounding box center [224, 152] width 16 height 18
click at [223, 153] on icon at bounding box center [224, 152] width 16 height 18
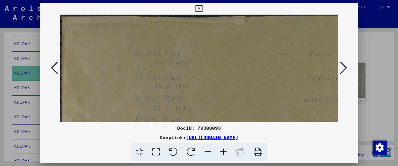
click at [52, 65] on icon at bounding box center [54, 68] width 7 height 14
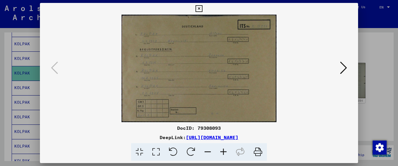
click at [224, 151] on icon at bounding box center [224, 152] width 16 height 18
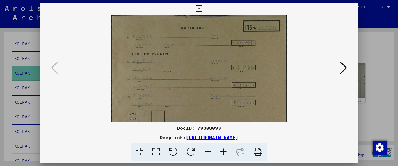
click at [224, 151] on icon at bounding box center [224, 152] width 16 height 18
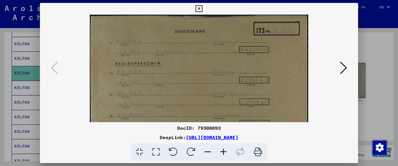
click at [224, 151] on icon at bounding box center [224, 152] width 16 height 18
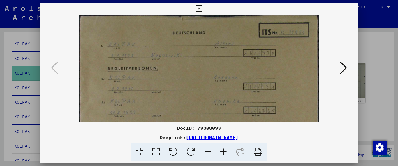
click at [224, 151] on icon at bounding box center [224, 152] width 16 height 18
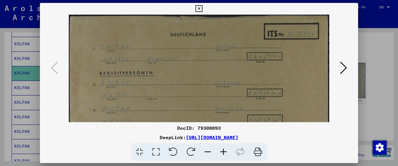
click at [224, 151] on icon at bounding box center [224, 152] width 16 height 18
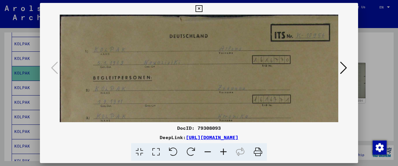
click at [224, 151] on icon at bounding box center [224, 152] width 16 height 18
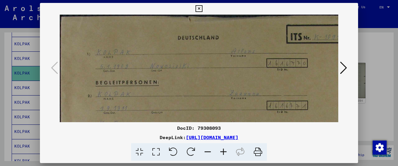
click at [224, 151] on icon at bounding box center [224, 152] width 16 height 18
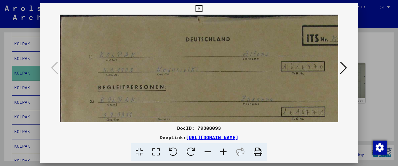
click at [224, 151] on icon at bounding box center [224, 152] width 16 height 18
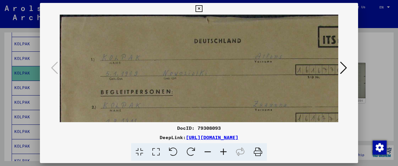
click at [224, 152] on icon at bounding box center [224, 152] width 16 height 18
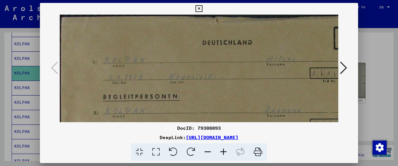
drag, startPoint x: 304, startPoint y: 137, endPoint x: 126, endPoint y: 138, distance: 177.8
click at [126, 138] on div "DeepLink: [URL][DOMAIN_NAME]" at bounding box center [199, 137] width 319 height 7
copy link "[URL][DOMAIN_NAME]"
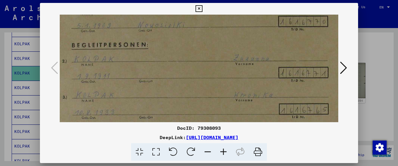
scroll to position [52, 31]
drag, startPoint x: 273, startPoint y: 86, endPoint x: 243, endPoint y: 40, distance: 55.5
click at [243, 40] on img at bounding box center [211, 89] width 366 height 253
click at [345, 68] on icon at bounding box center [343, 68] width 7 height 14
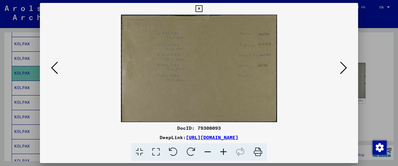
click at [345, 68] on icon at bounding box center [343, 68] width 7 height 14
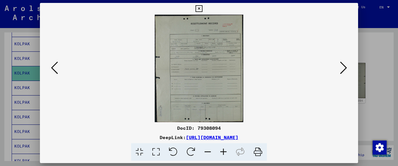
click at [345, 69] on icon at bounding box center [343, 68] width 7 height 14
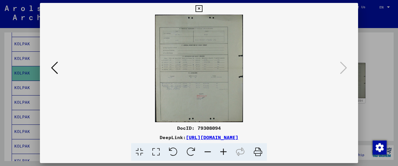
click at [345, 69] on icon at bounding box center [343, 68] width 7 height 14
click at [224, 151] on icon at bounding box center [224, 152] width 16 height 18
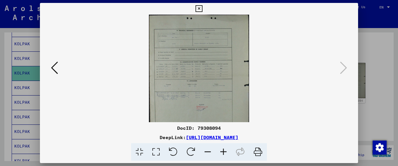
click at [224, 151] on icon at bounding box center [224, 152] width 16 height 18
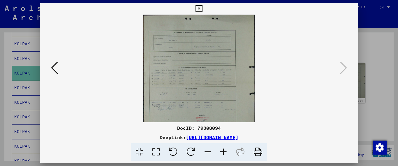
click at [224, 151] on icon at bounding box center [224, 152] width 16 height 18
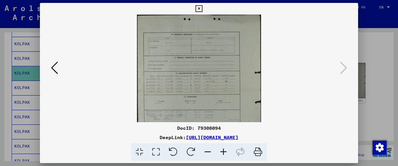
click at [224, 151] on icon at bounding box center [224, 152] width 16 height 18
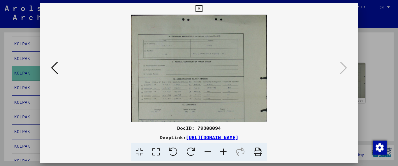
click at [224, 151] on icon at bounding box center [224, 152] width 16 height 18
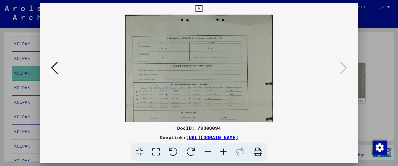
click at [224, 151] on icon at bounding box center [224, 152] width 16 height 18
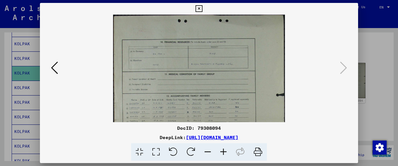
click at [224, 151] on icon at bounding box center [224, 152] width 16 height 18
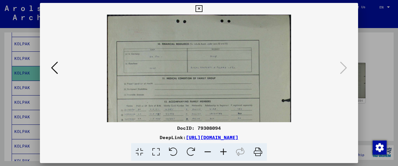
click at [224, 151] on icon at bounding box center [224, 152] width 16 height 18
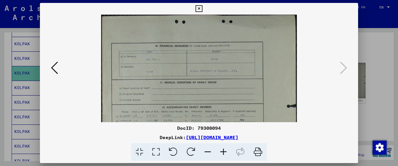
click at [224, 151] on icon at bounding box center [224, 152] width 16 height 18
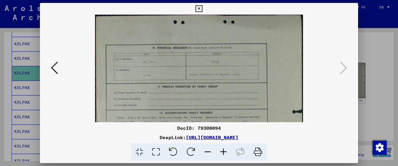
click at [224, 151] on icon at bounding box center [224, 152] width 16 height 18
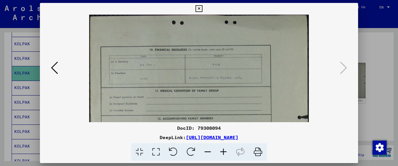
click at [224, 151] on icon at bounding box center [224, 152] width 16 height 18
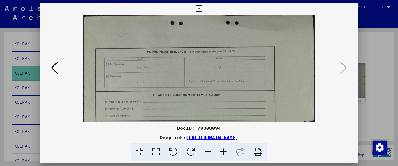
click at [224, 151] on icon at bounding box center [224, 152] width 16 height 18
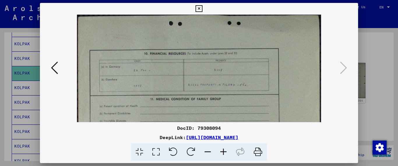
click at [224, 151] on icon at bounding box center [224, 152] width 16 height 18
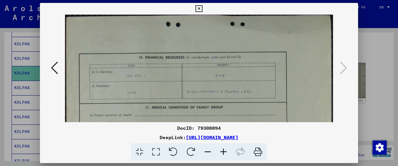
click at [224, 151] on icon at bounding box center [224, 152] width 16 height 18
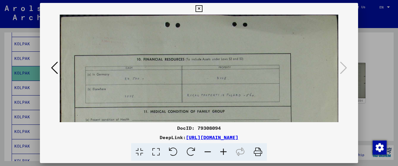
click at [224, 151] on icon at bounding box center [224, 152] width 16 height 18
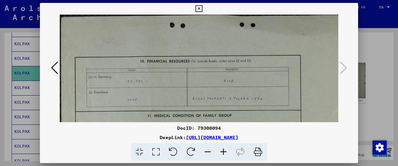
click at [224, 151] on icon at bounding box center [224, 152] width 16 height 18
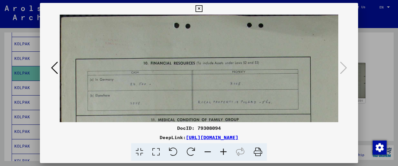
click at [224, 151] on icon at bounding box center [224, 152] width 16 height 18
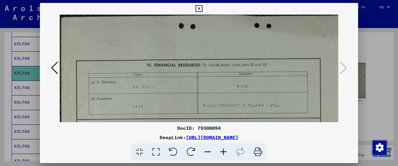
click at [224, 151] on icon at bounding box center [224, 152] width 16 height 18
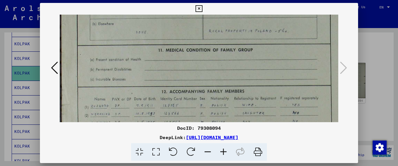
scroll to position [127, 0]
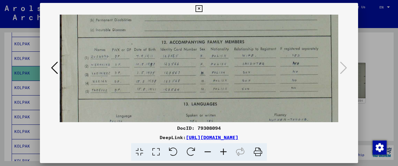
drag, startPoint x: 248, startPoint y: 106, endPoint x: 277, endPoint y: -21, distance: 130.3
click at [277, 0] on html "**********" at bounding box center [199, 83] width 398 height 166
drag, startPoint x: 303, startPoint y: 136, endPoint x: 238, endPoint y: 143, distance: 64.5
click at [238, 143] on div "DocID: 79308094 DeepLink: [URL][DOMAIN_NAME]" at bounding box center [199, 142] width 319 height 36
click at [70, 141] on div "DocID: 79308094 DeepLink: [URL][DOMAIN_NAME]" at bounding box center [199, 142] width 319 height 36
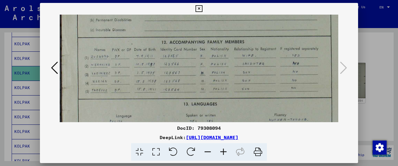
drag, startPoint x: 307, startPoint y: 138, endPoint x: 126, endPoint y: 139, distance: 180.7
click at [126, 139] on div "DeepLink: [URL][DOMAIN_NAME]" at bounding box center [199, 137] width 319 height 7
copy link "[URL][DOMAIN_NAME]"
click at [224, 151] on icon at bounding box center [224, 152] width 16 height 18
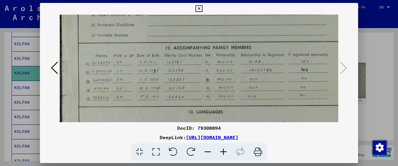
click at [224, 151] on icon at bounding box center [224, 152] width 16 height 18
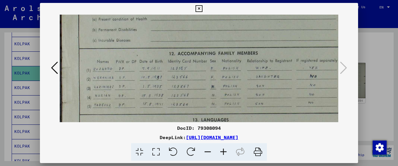
click at [224, 151] on icon at bounding box center [224, 152] width 16 height 18
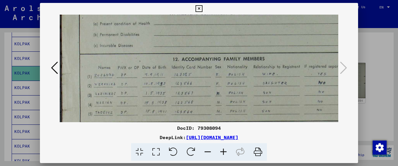
click at [224, 151] on icon at bounding box center [224, 152] width 16 height 18
click at [202, 7] on icon at bounding box center [199, 8] width 7 height 7
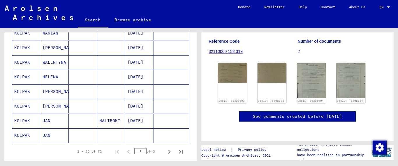
scroll to position [343, 0]
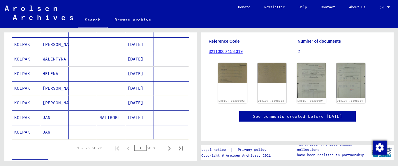
click at [21, 59] on mat-cell "KOLPAK" at bounding box center [26, 59] width 28 height 14
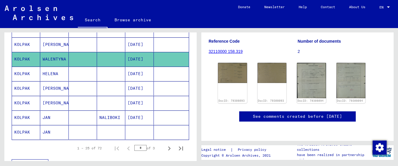
click at [20, 75] on mat-cell "KOLPAK" at bounding box center [26, 73] width 28 height 14
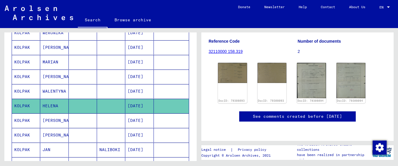
scroll to position [335, 0]
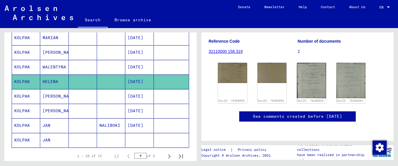
click at [26, 124] on mat-cell "KOLPAK" at bounding box center [26, 125] width 28 height 14
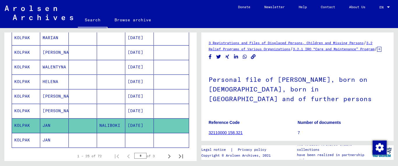
scroll to position [95, 0]
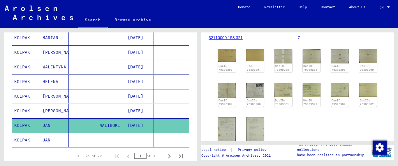
click at [23, 112] on mat-cell "KOLPAK" at bounding box center [26, 110] width 28 height 14
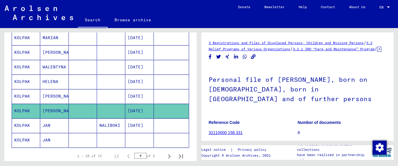
scroll to position [95, 0]
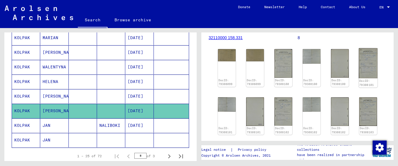
click at [368, 69] on img at bounding box center [368, 63] width 19 height 30
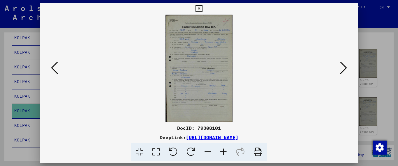
click at [202, 10] on icon at bounding box center [199, 8] width 7 height 7
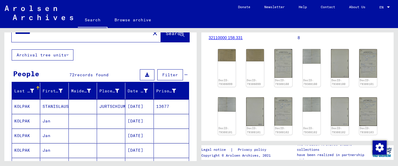
scroll to position [0, 0]
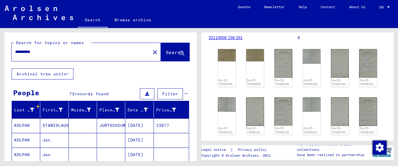
drag, startPoint x: 33, startPoint y: 52, endPoint x: 147, endPoint y: 64, distance: 114.7
click at [147, 64] on div "**********" at bounding box center [100, 50] width 192 height 36
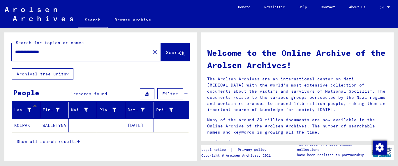
click at [78, 141] on icon "button" at bounding box center [78, 141] width 3 height 4
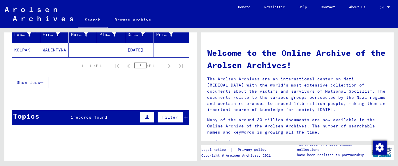
scroll to position [76, 0]
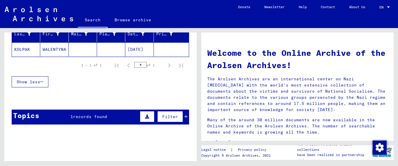
click at [46, 50] on mat-cell "WALENTYNA" at bounding box center [54, 49] width 28 height 14
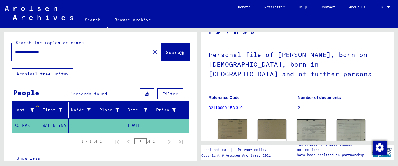
click at [45, 52] on input "**********" at bounding box center [81, 52] width 132 height 6
drag, startPoint x: 34, startPoint y: 52, endPoint x: 164, endPoint y: 52, distance: 130.6
click at [164, 52] on div "**********" at bounding box center [101, 52] width 178 height 18
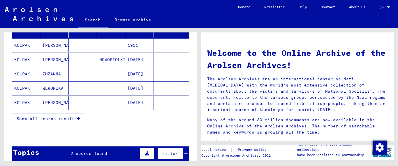
scroll to position [81, 0]
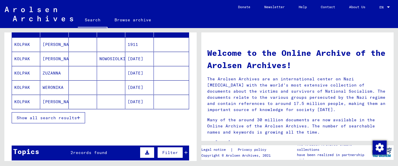
click at [77, 117] on icon "button" at bounding box center [78, 117] width 3 height 4
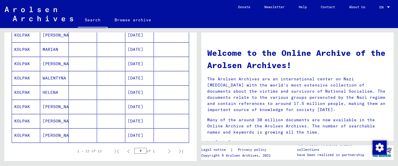
scroll to position [148, 0]
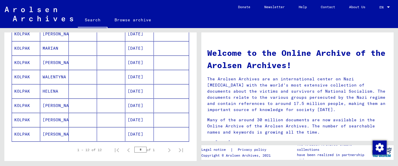
click at [18, 119] on mat-cell "KOLPAK" at bounding box center [26, 120] width 28 height 14
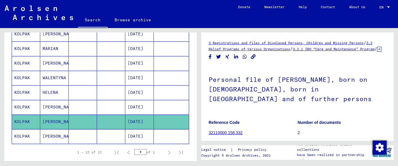
scroll to position [95, 0]
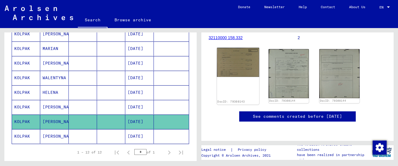
click at [241, 70] on img at bounding box center [238, 62] width 42 height 29
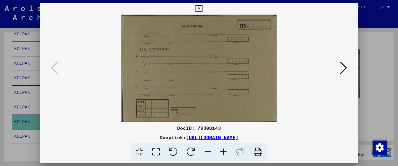
click at [344, 69] on icon at bounding box center [343, 68] width 7 height 14
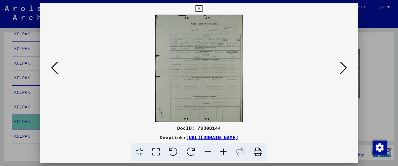
click at [202, 9] on icon at bounding box center [199, 8] width 7 height 7
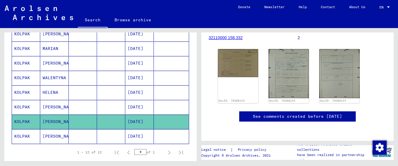
click at [21, 135] on icon at bounding box center [24, 142] width 15 height 23
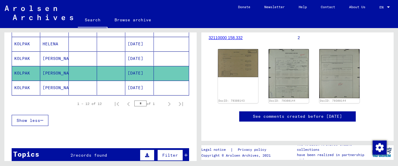
scroll to position [200, 0]
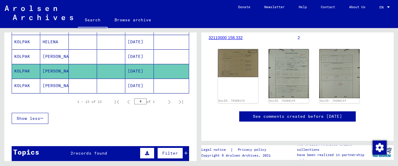
click at [19, 85] on mat-cell "KOLPAK" at bounding box center [26, 85] width 28 height 14
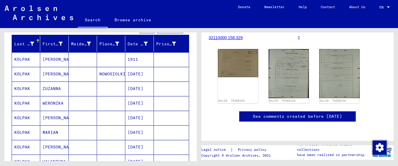
scroll to position [55, 0]
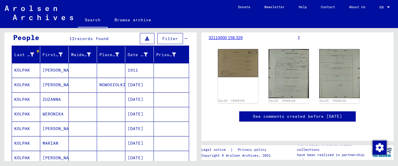
click at [19, 86] on mat-cell "KOLPAK" at bounding box center [26, 85] width 28 height 14
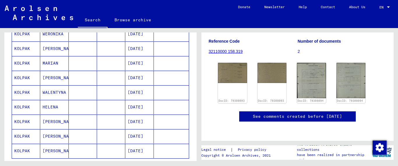
scroll to position [137, 0]
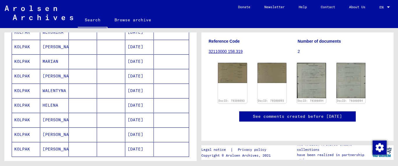
click at [15, 121] on mat-cell "KOLPAK" at bounding box center [26, 120] width 28 height 14
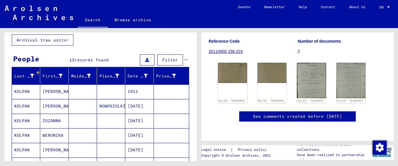
scroll to position [0, 0]
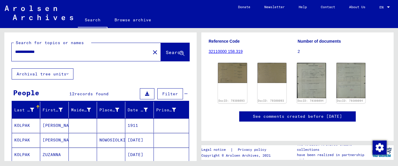
drag, startPoint x: 33, startPoint y: 51, endPoint x: 146, endPoint y: 64, distance: 114.1
click at [147, 62] on div "**********" at bounding box center [100, 50] width 192 height 36
type input "**********"
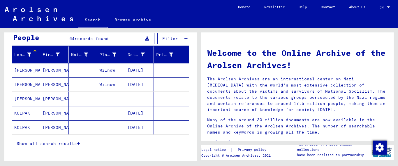
scroll to position [56, 0]
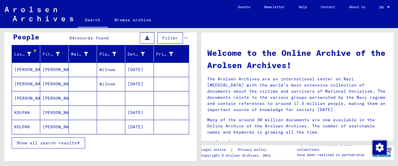
click at [80, 143] on icon "button" at bounding box center [78, 143] width 3 height 4
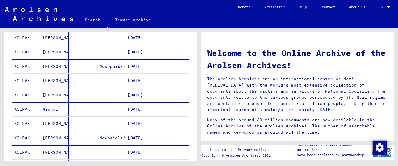
scroll to position [132, 0]
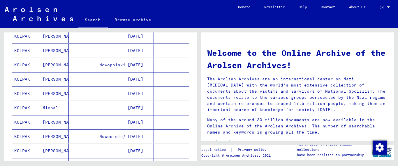
click at [26, 35] on mat-cell "KOLPAK" at bounding box center [26, 36] width 28 height 14
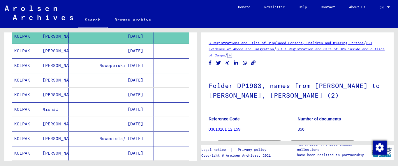
scroll to position [90, 0]
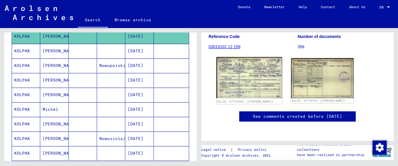
click at [264, 85] on img at bounding box center [250, 77] width 66 height 41
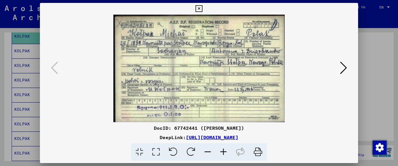
drag, startPoint x: 198, startPoint y: 127, endPoint x: 175, endPoint y: 130, distance: 23.3
click at [175, 130] on div "DocID: 67742441 ([PERSON_NAME])" at bounding box center [199, 127] width 319 height 7
copy div "67742441"
drag, startPoint x: 304, startPoint y: 136, endPoint x: 126, endPoint y: 139, distance: 177.8
click at [126, 139] on div "DeepLink: [URL][DOMAIN_NAME]" at bounding box center [199, 137] width 319 height 7
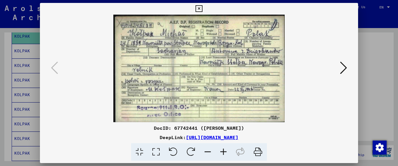
copy link "[URL][DOMAIN_NAME]"
click at [202, 8] on icon at bounding box center [199, 8] width 7 height 7
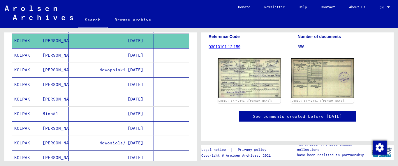
scroll to position [137, 0]
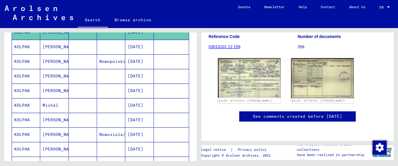
click at [24, 46] on mat-cell "KOLPAK" at bounding box center [26, 47] width 28 height 14
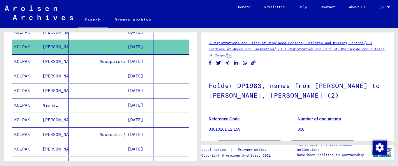
scroll to position [90, 0]
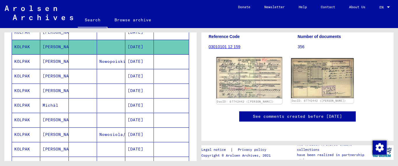
click at [250, 72] on img at bounding box center [250, 77] width 66 height 41
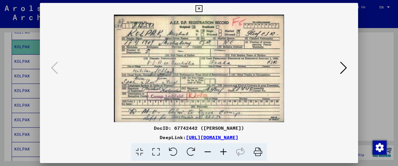
click at [202, 9] on icon at bounding box center [199, 8] width 7 height 7
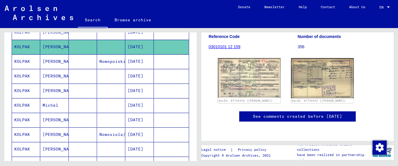
click at [29, 60] on mat-cell "KOLPAK" at bounding box center [26, 61] width 28 height 14
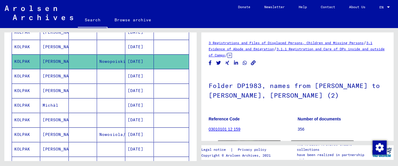
scroll to position [90, 0]
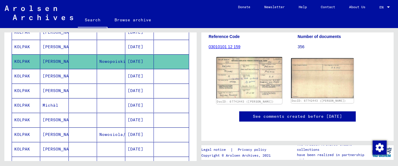
click at [253, 76] on img at bounding box center [250, 77] width 66 height 41
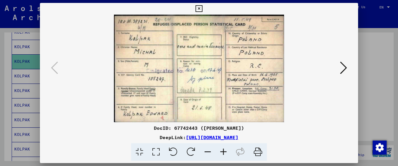
click at [253, 76] on img at bounding box center [199, 68] width 279 height 107
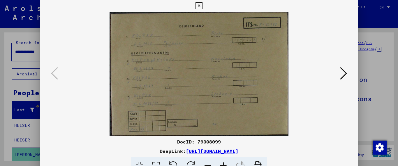
scroll to position [59, 0]
